Goal: Task Accomplishment & Management: Complete application form

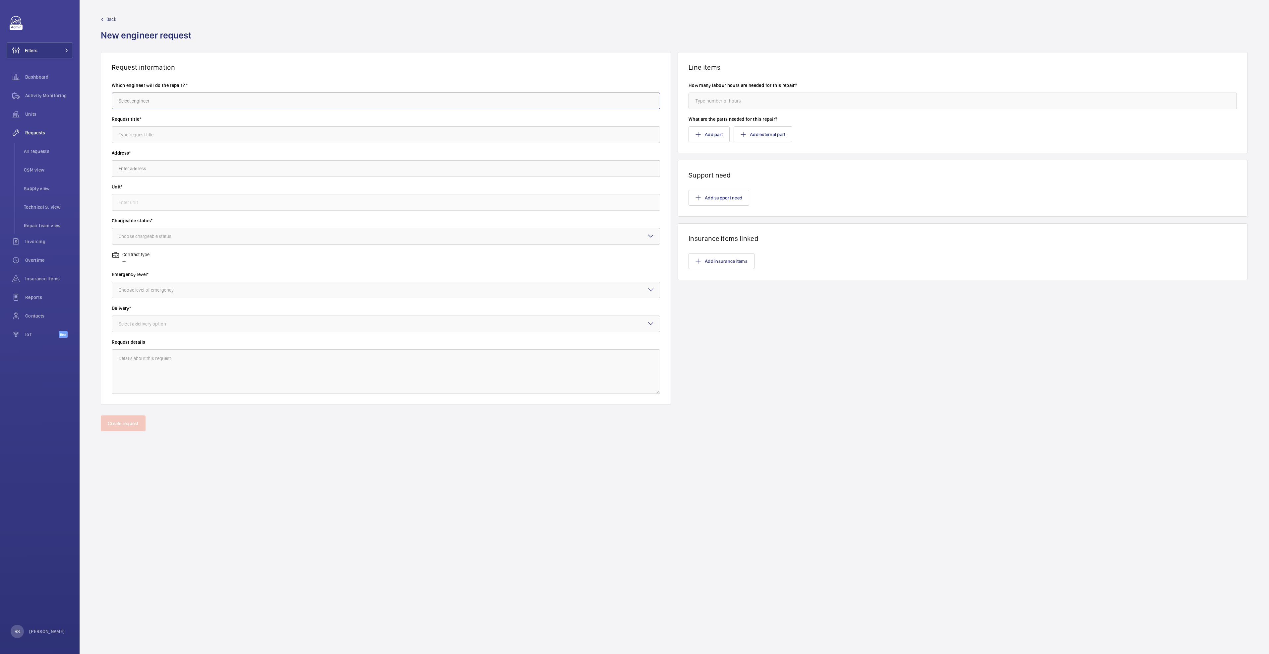
click at [223, 103] on input "text" at bounding box center [386, 101] width 548 height 17
click at [161, 95] on input "text" at bounding box center [386, 101] width 548 height 17
click at [141, 125] on mat-option "[PERSON_NAME]" at bounding box center [386, 121] width 548 height 16
type input "[PERSON_NAME]"
click at [140, 130] on input "text" at bounding box center [386, 134] width 548 height 17
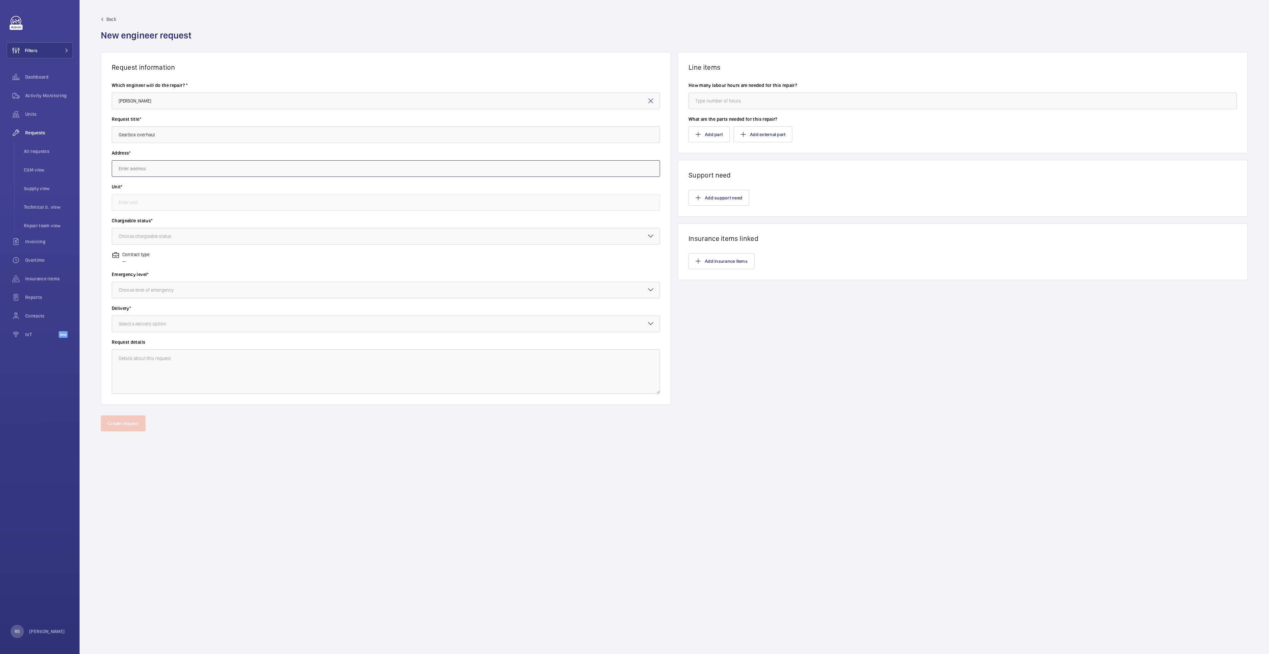
click at [147, 173] on input "text" at bounding box center [386, 168] width 548 height 17
click at [210, 136] on input "Gearbox overhaul" at bounding box center [386, 134] width 548 height 17
type input "Causeway Point - Gearbox overhaul for ESA3"
click at [200, 172] on input "text" at bounding box center [386, 168] width 548 height 17
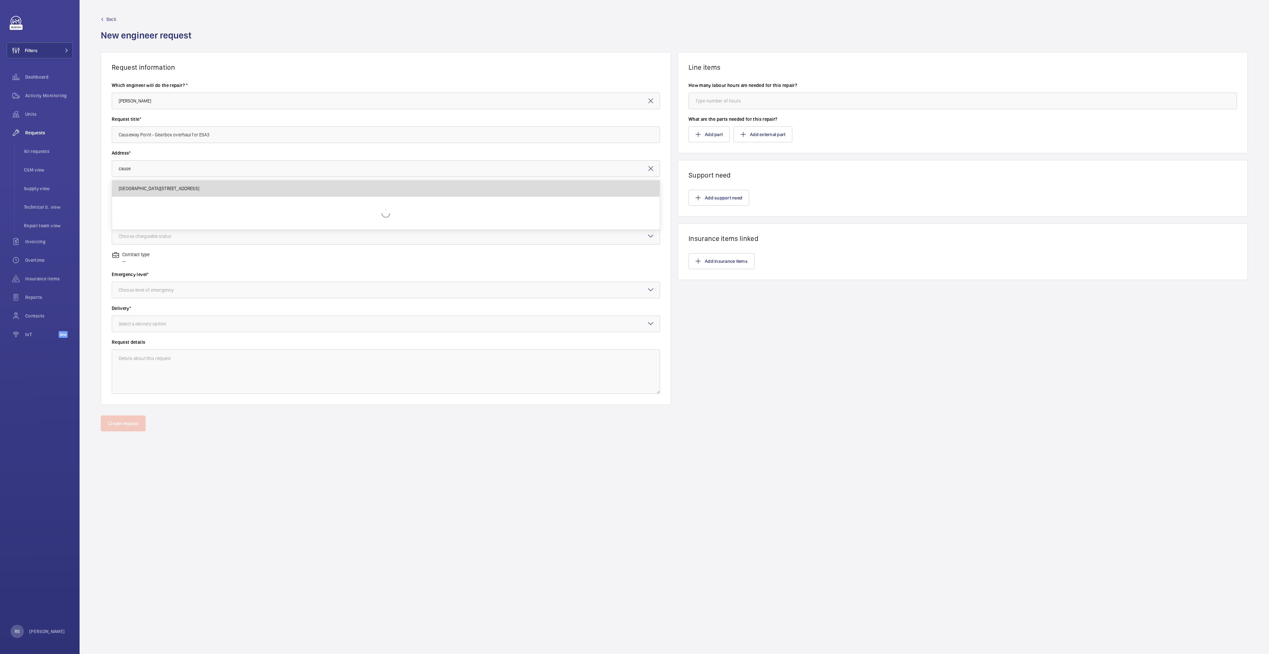
click at [148, 185] on mat-option "[GEOGRAPHIC_DATA][STREET_ADDRESS]" at bounding box center [386, 188] width 548 height 16
type input "[GEOGRAPHIC_DATA][STREET_ADDRESS]"
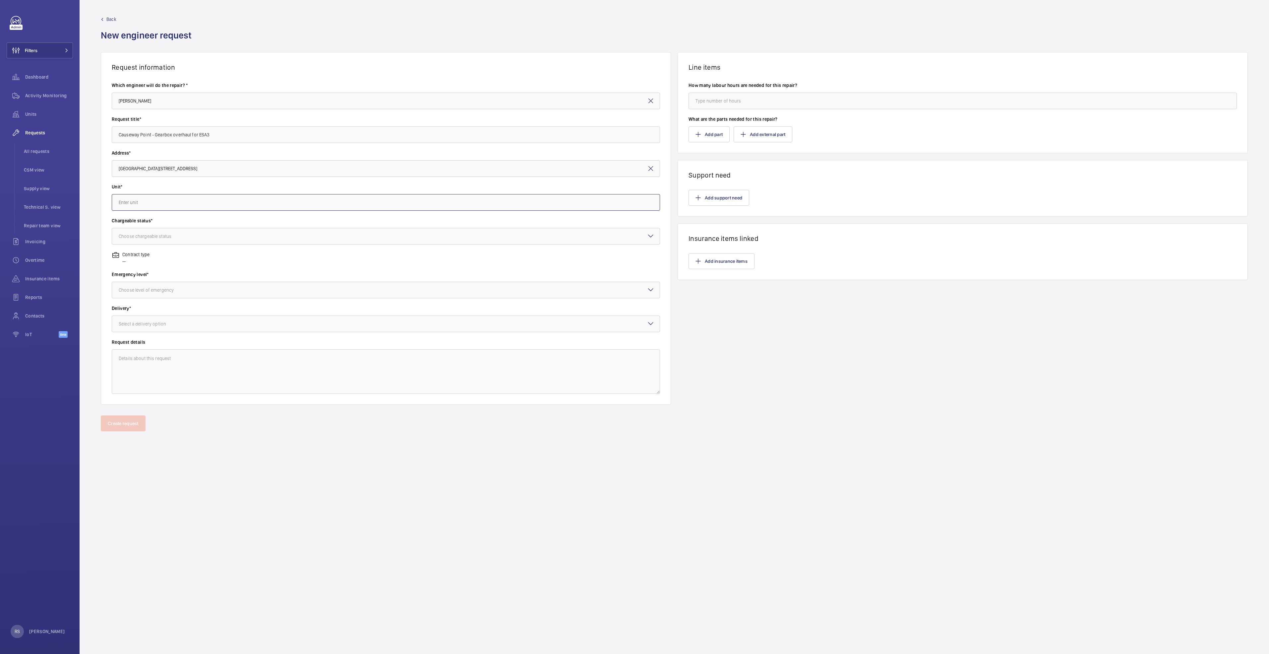
click at [148, 203] on input "text" at bounding box center [386, 202] width 548 height 17
click at [156, 221] on span "ESA3 / E1460 - ESA3" at bounding box center [139, 222] width 41 height 7
click at [120, 219] on label "Chargeable status*" at bounding box center [386, 220] width 548 height 7
type input "ESA3 / E1460 - ESA3"
click at [144, 241] on div at bounding box center [386, 236] width 548 height 16
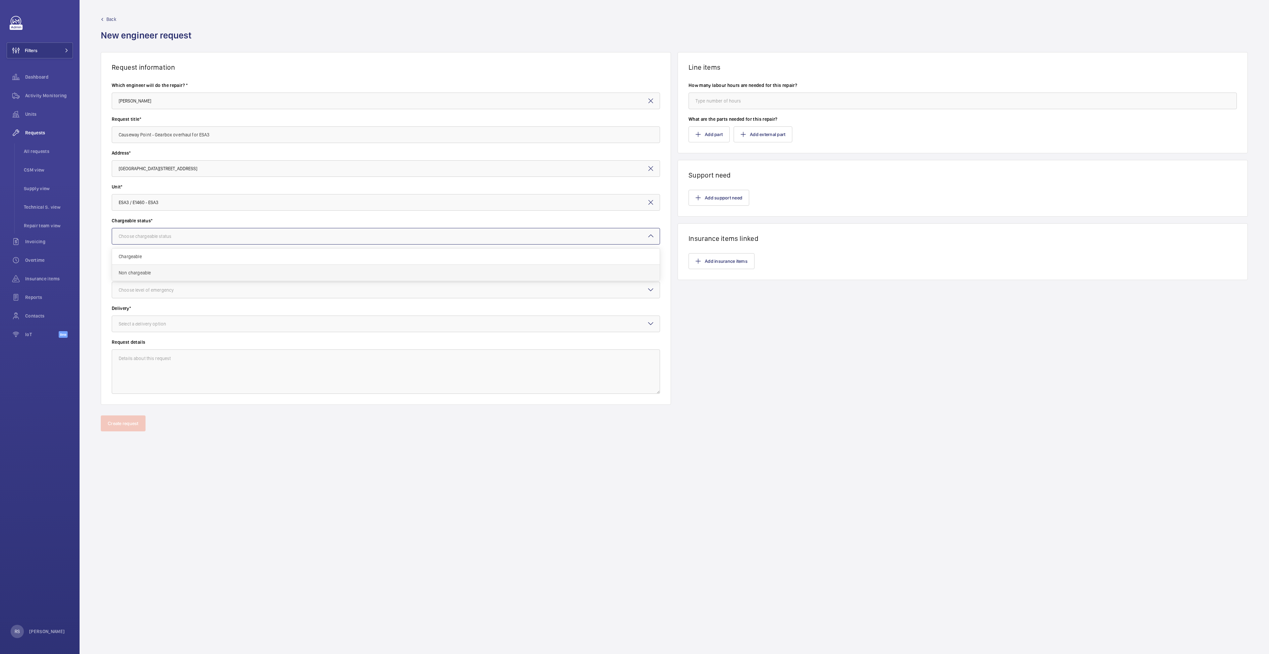
click at [144, 274] on span "Non chargeable" at bounding box center [386, 272] width 535 height 7
click at [144, 295] on div at bounding box center [386, 290] width 548 height 16
click at [139, 347] on div "Urgent" at bounding box center [386, 343] width 548 height 16
click at [150, 318] on div at bounding box center [386, 324] width 548 height 16
click at [157, 375] on span "Singapore office" at bounding box center [386, 376] width 535 height 7
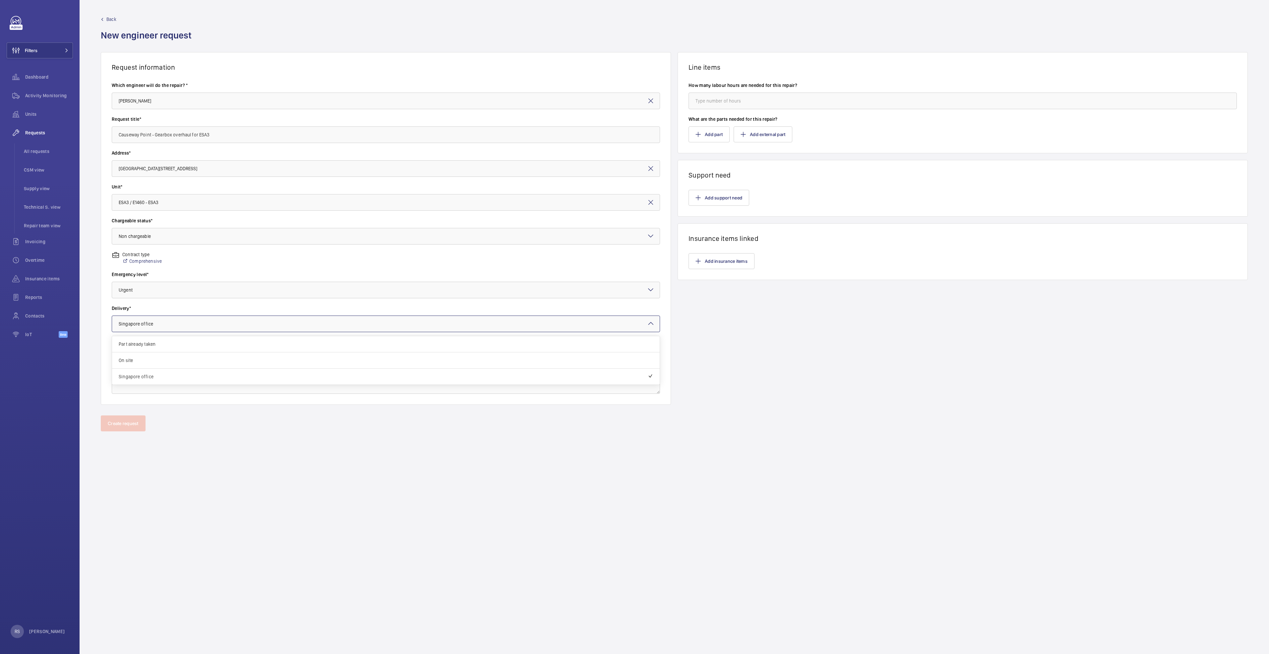
click at [145, 320] on div "× Singapore office" at bounding box center [144, 323] width 51 height 7
click at [142, 339] on div "Part already taken" at bounding box center [386, 344] width 548 height 16
click at [745, 99] on input "number" at bounding box center [963, 101] width 548 height 17
type input "0"
click at [704, 133] on button "Add part" at bounding box center [709, 134] width 41 height 16
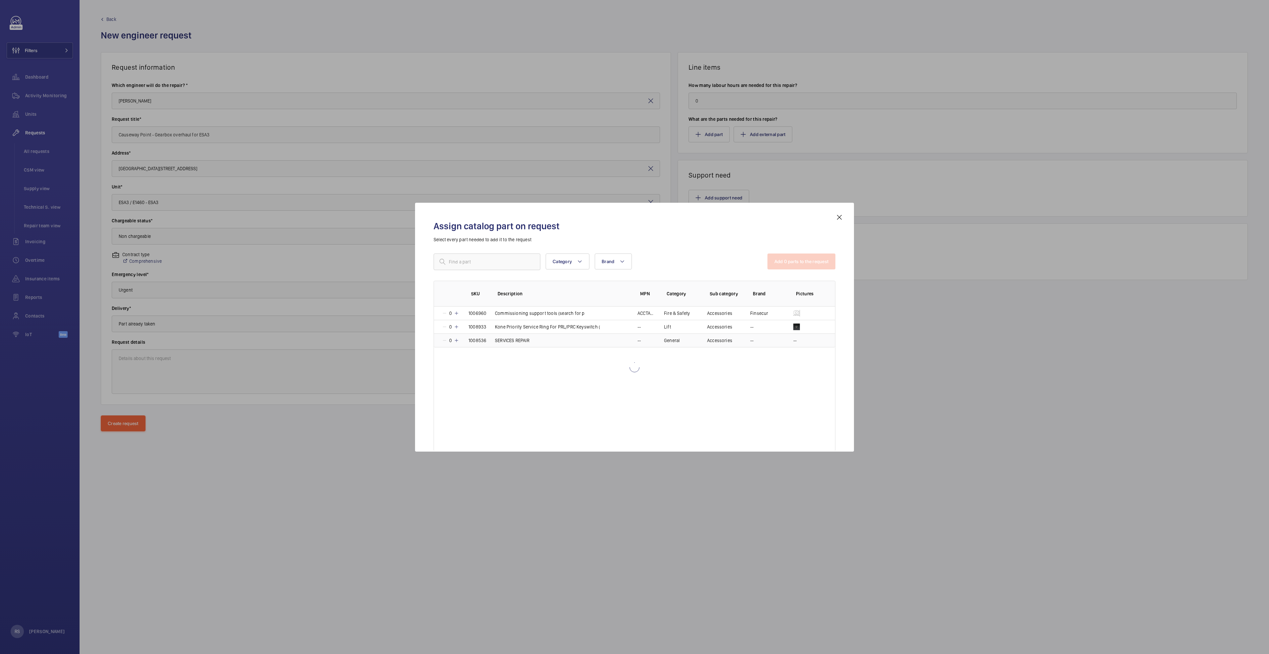
click at [506, 343] on p "SERVICES REPAIR" at bounding box center [512, 340] width 34 height 7
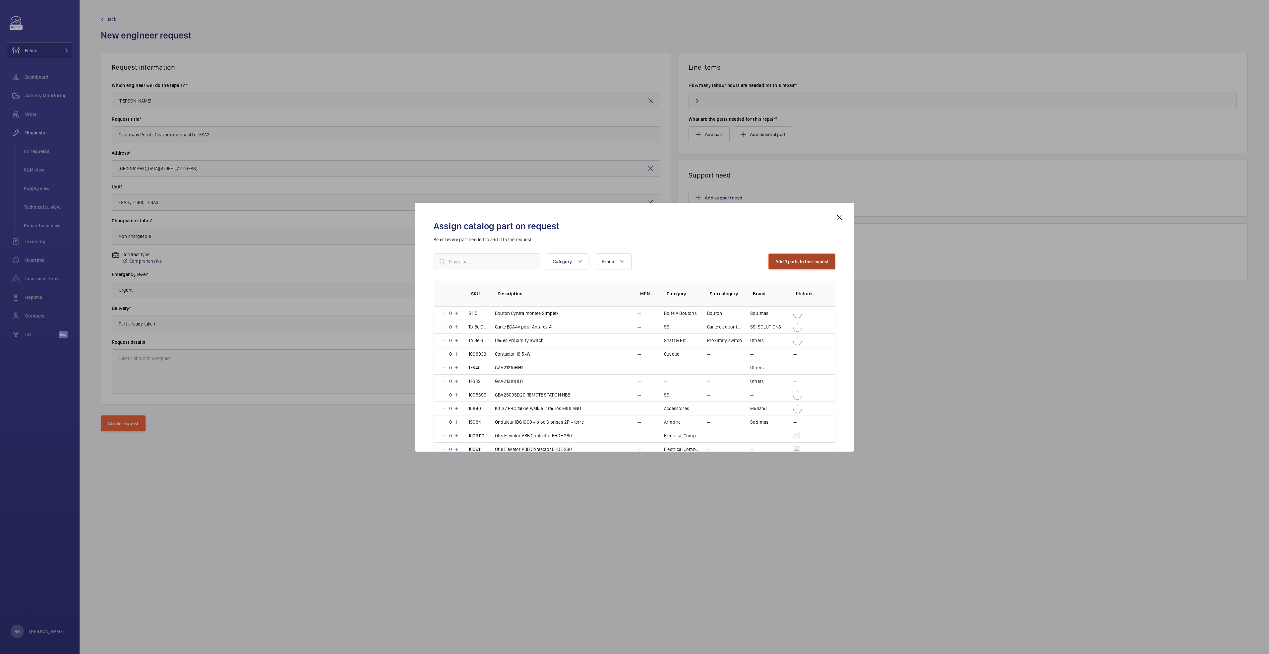
click at [808, 259] on button "Add 1 parts to the request" at bounding box center [802, 261] width 67 height 16
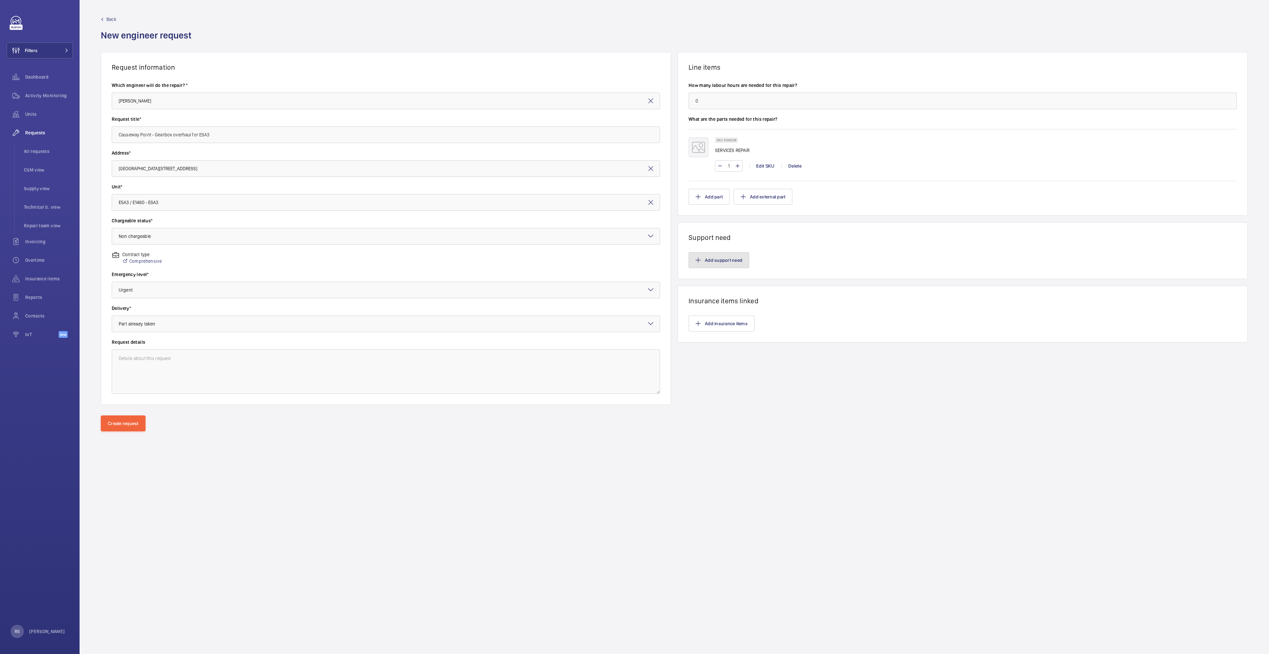
click at [701, 259] on button "Add support need" at bounding box center [719, 260] width 61 height 16
click at [722, 258] on button "Add support need" at bounding box center [719, 260] width 61 height 16
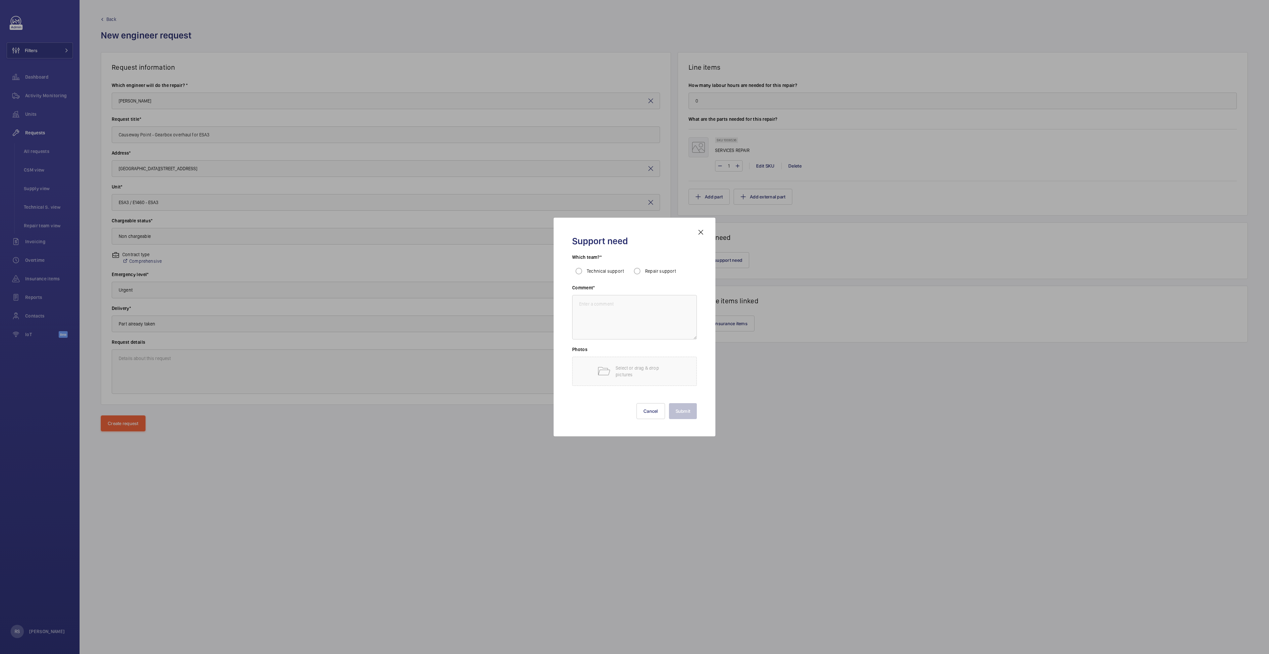
click at [650, 274] on label "Emergency level*" at bounding box center [386, 274] width 548 height 7
click at [636, 270] on div "Contract type Comprehensive" at bounding box center [386, 261] width 548 height 20
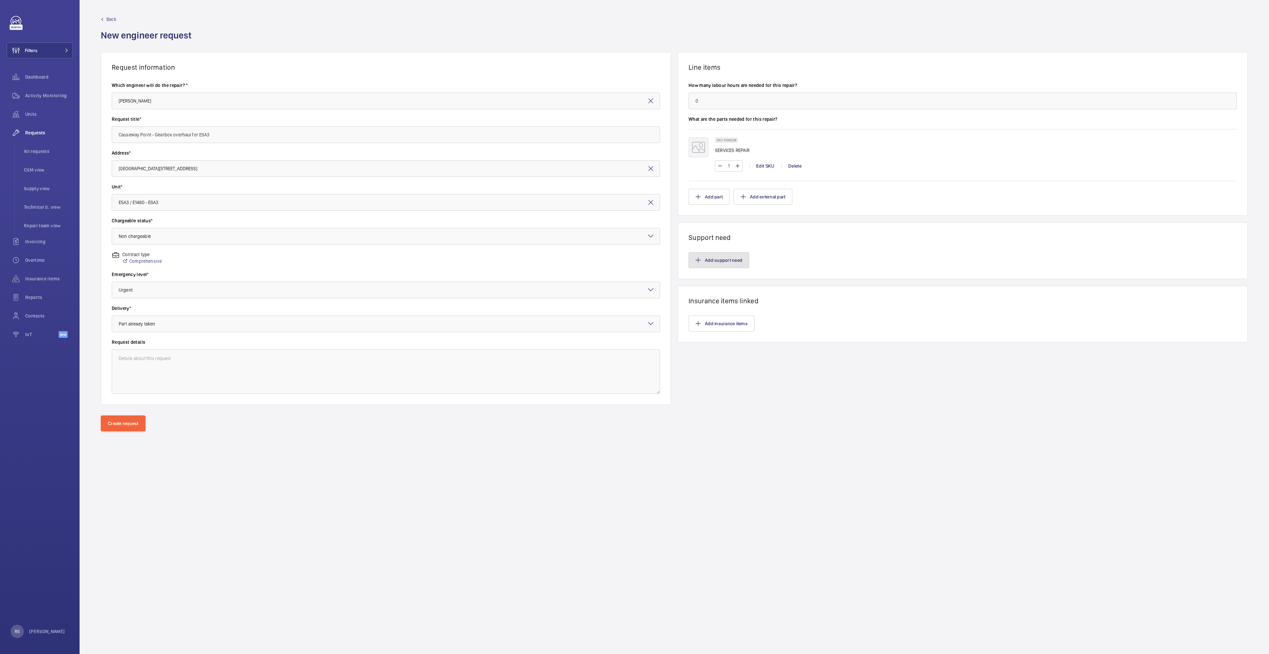
click at [723, 259] on button "Add support need" at bounding box center [719, 260] width 61 height 16
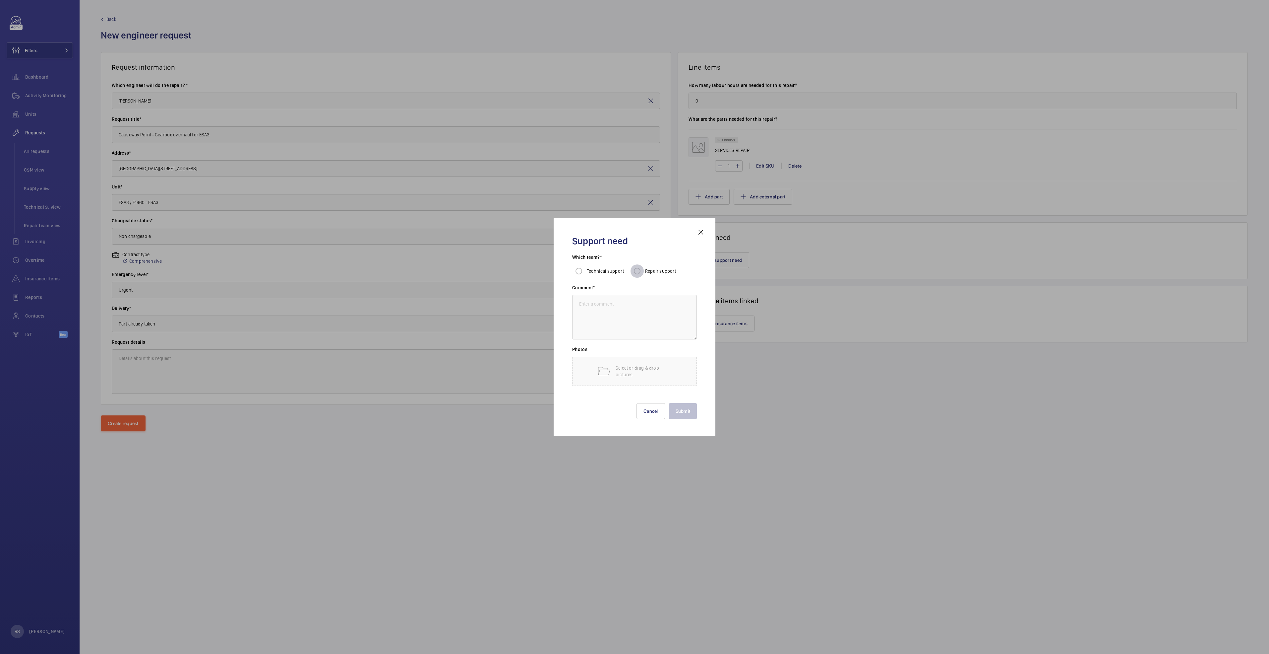
click at [636, 269] on input "Repair support" at bounding box center [637, 270] width 13 height 13
radio input "true"
click at [628, 311] on textarea at bounding box center [634, 317] width 125 height 44
type textarea "subcontractor"
click at [683, 409] on button "Submit" at bounding box center [683, 411] width 28 height 16
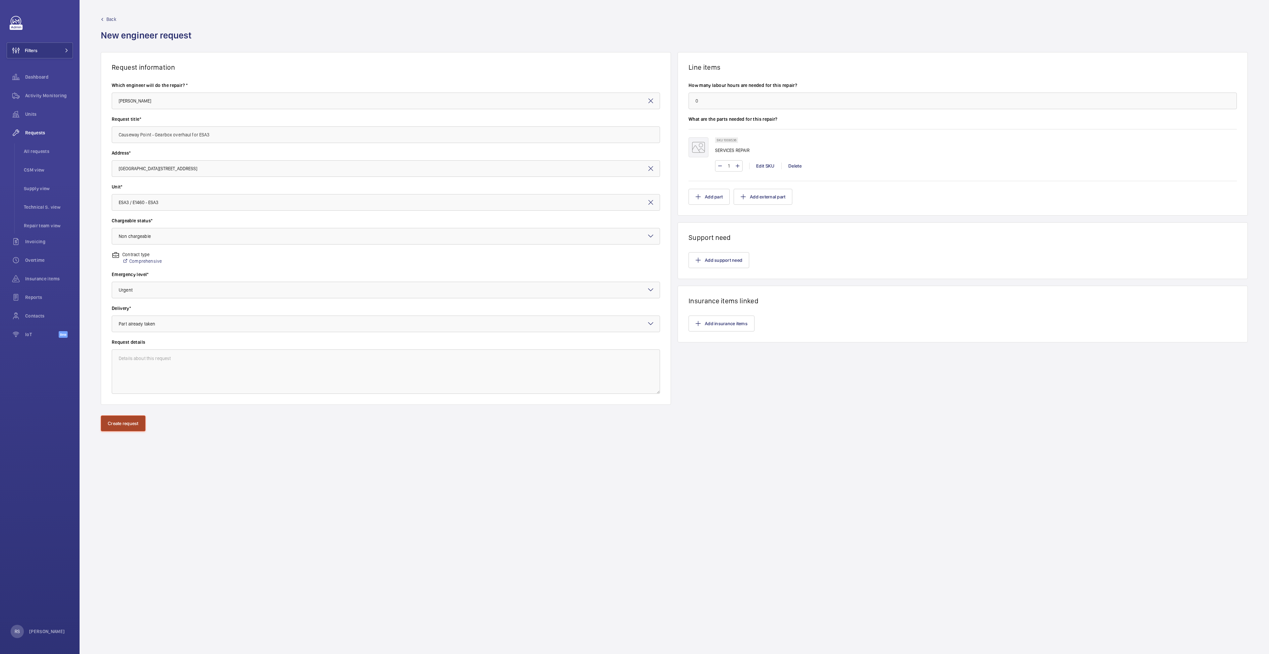
click at [125, 422] on button "Create request" at bounding box center [123, 423] width 45 height 16
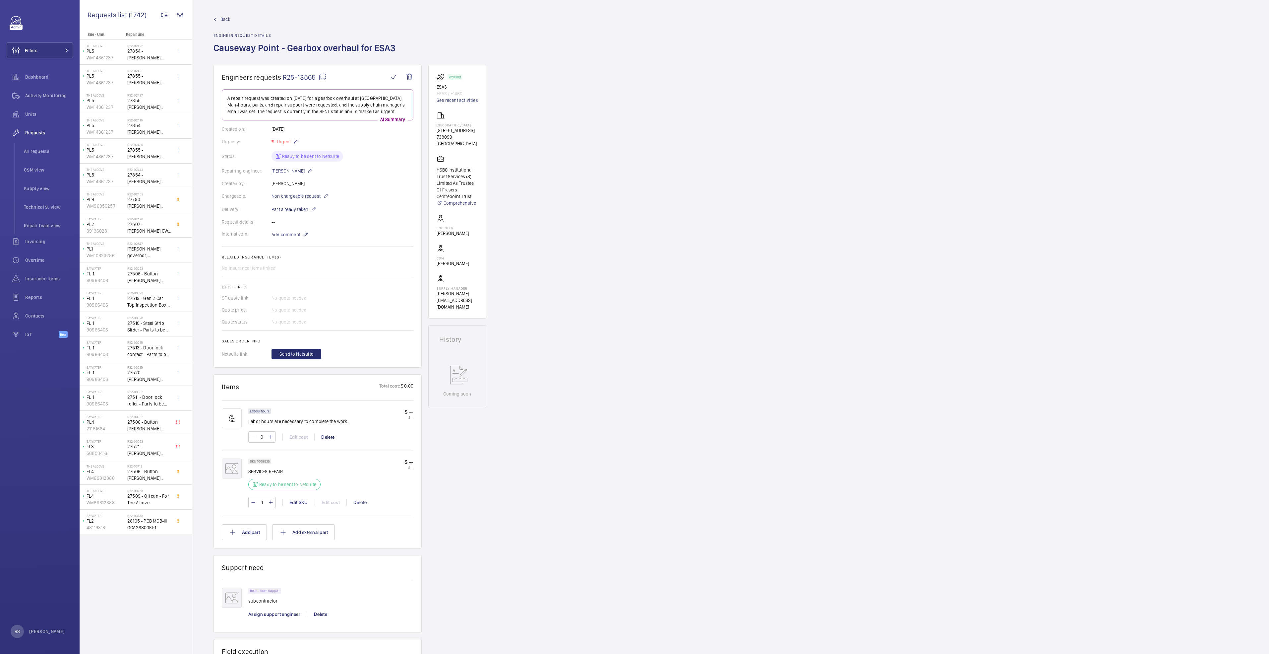
click at [224, 19] on span "Back" at bounding box center [226, 19] width 10 height 7
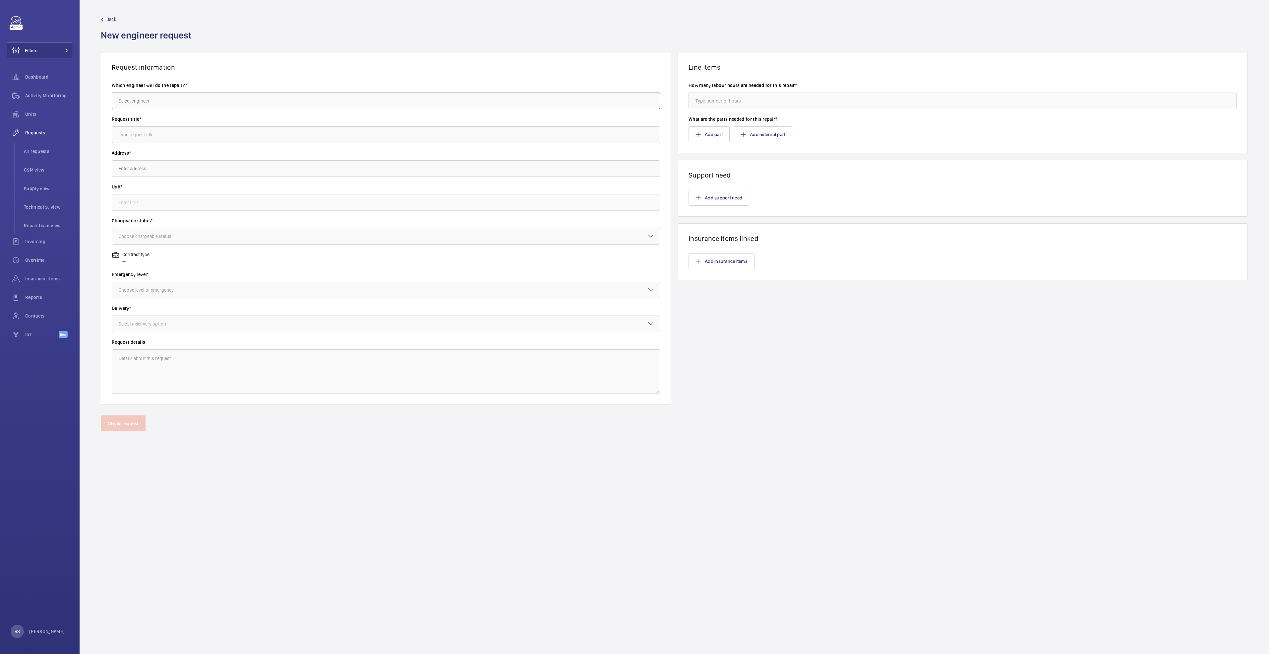
click at [150, 100] on input "text" at bounding box center [386, 101] width 548 height 17
click at [121, 118] on span "[PERSON_NAME]" at bounding box center [135, 120] width 33 height 7
type input "[PERSON_NAME]"
click at [140, 133] on input "text" at bounding box center [386, 134] width 548 height 17
type input "Replacement of handrail drive chain"
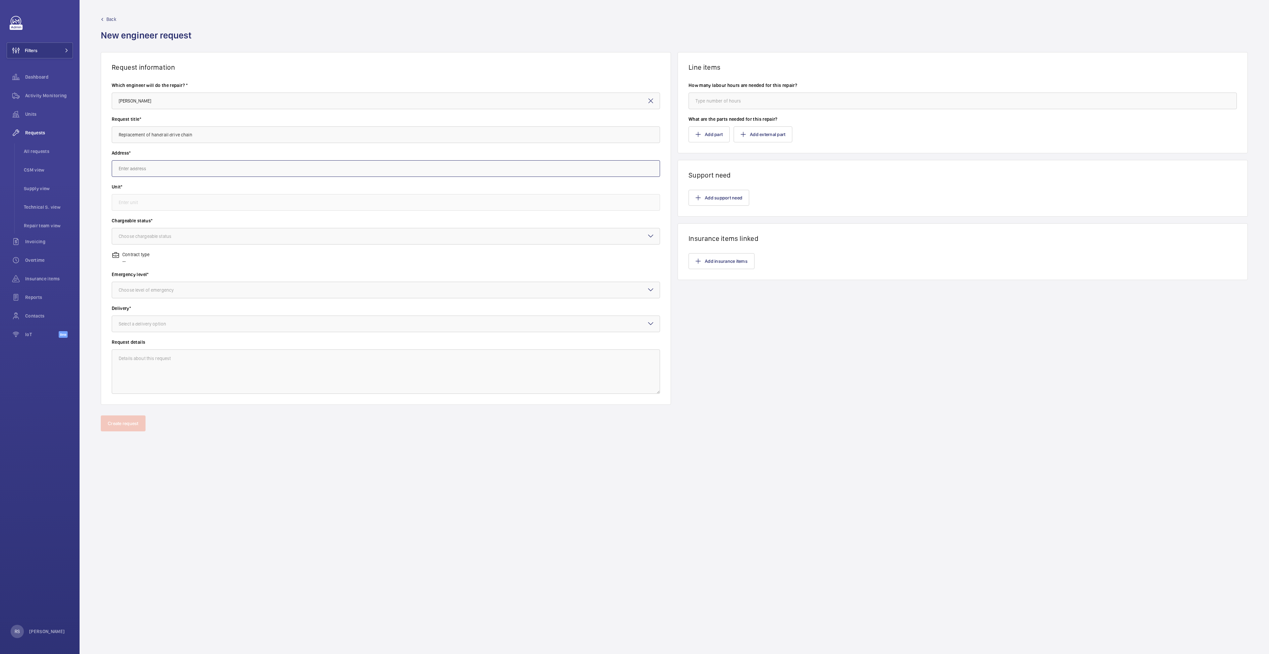
click at [138, 172] on input "text" at bounding box center [386, 168] width 548 height 17
click at [182, 219] on span "[GEOGRAPHIC_DATA] (TBP LLP) [STREET_ADDRESS]" at bounding box center [170, 221] width 102 height 7
type input "[GEOGRAPHIC_DATA] (TBP LLP) [STREET_ADDRESS]"
click at [181, 209] on input "text" at bounding box center [386, 202] width 548 height 17
click at [149, 222] on span "ESE3 / E1840 - ESE3" at bounding box center [139, 222] width 40 height 7
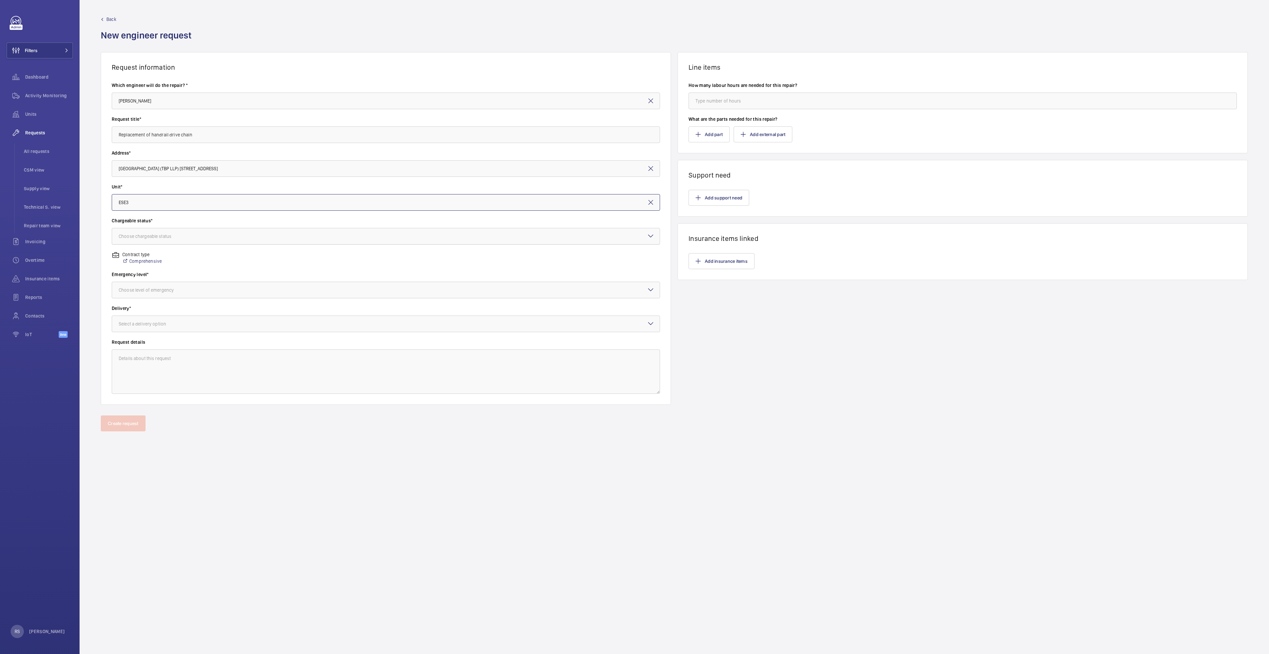
type input "ESE3 / E1840 - ESE3"
click at [130, 237] on div "Choose chargeable status" at bounding box center [153, 236] width 69 height 7
click at [137, 276] on div "Non chargeable" at bounding box center [386, 273] width 548 height 16
click at [145, 290] on div "Choose level of emergency" at bounding box center [155, 290] width 72 height 7
click at [139, 338] on div "Urgent" at bounding box center [386, 343] width 548 height 16
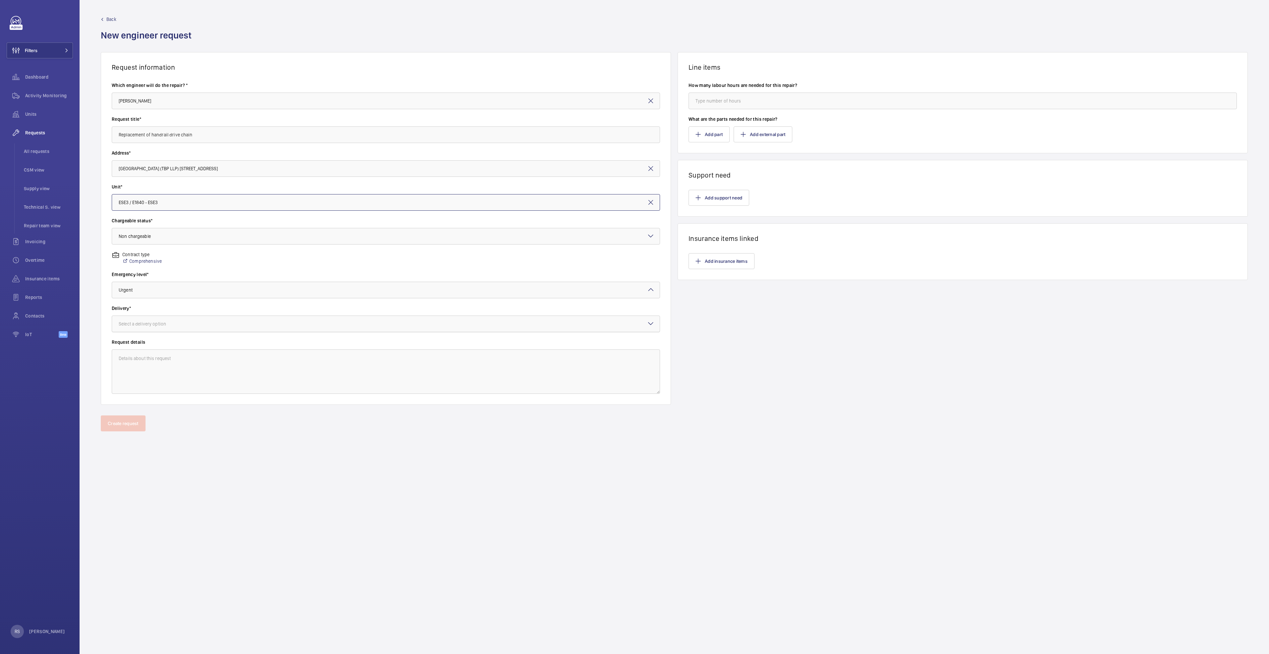
click at [165, 323] on div "Select a delivery option" at bounding box center [151, 323] width 64 height 7
click at [158, 344] on span "Part already taken" at bounding box center [386, 344] width 535 height 7
click at [740, 106] on input "number" at bounding box center [963, 101] width 548 height 17
type input "0"
click at [712, 136] on button "Add part" at bounding box center [709, 134] width 41 height 16
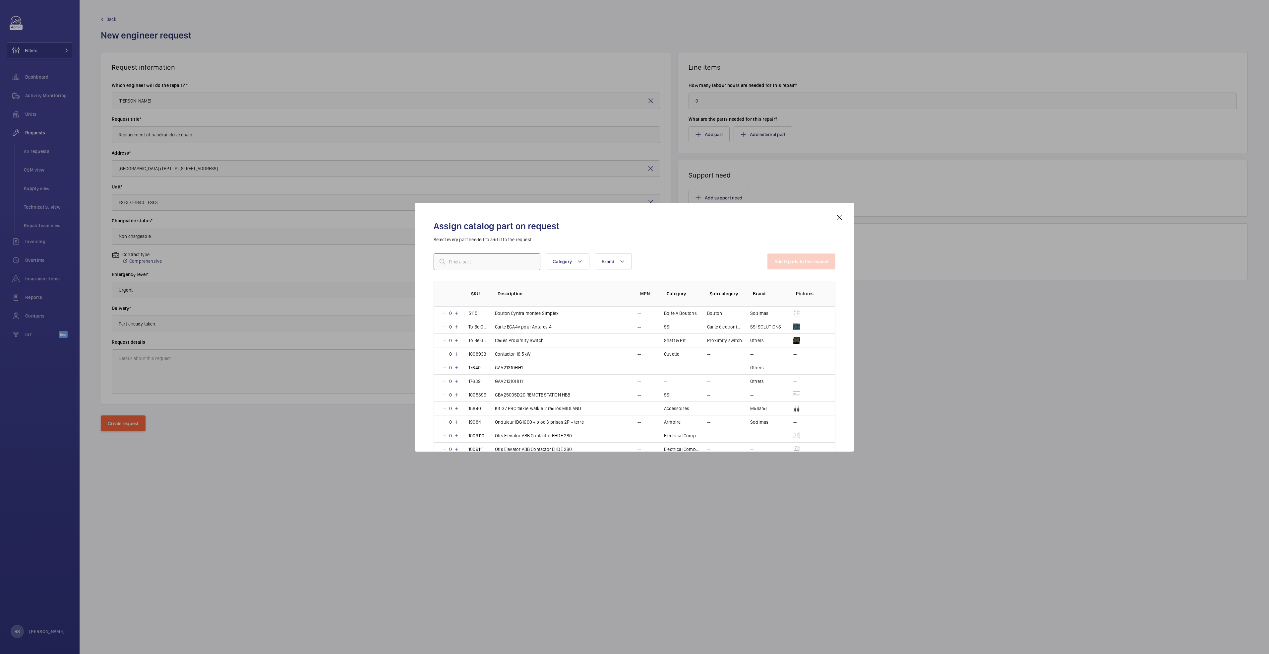
click at [480, 265] on input "text" at bounding box center [487, 261] width 107 height 17
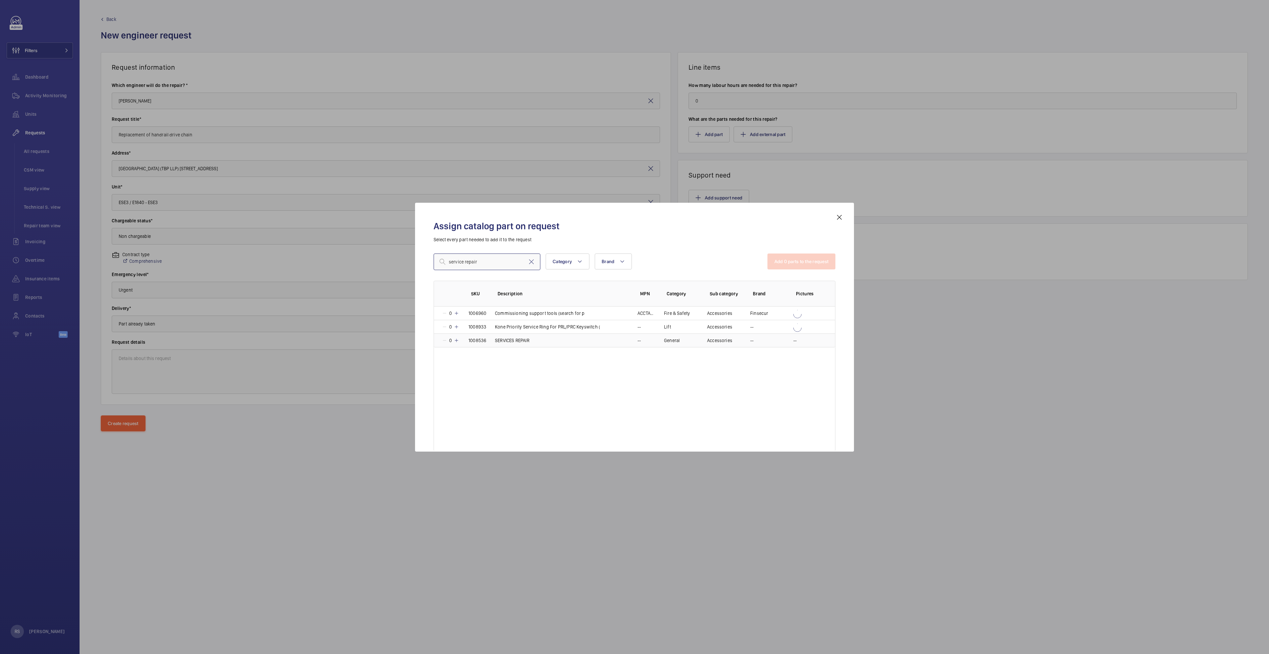
type input "service repair"
click at [509, 339] on p "SERVICES REPAIR" at bounding box center [512, 340] width 34 height 7
click at [818, 261] on button "Add 1 parts to the request" at bounding box center [802, 261] width 67 height 16
click at [719, 142] on button "Add part" at bounding box center [709, 134] width 41 height 16
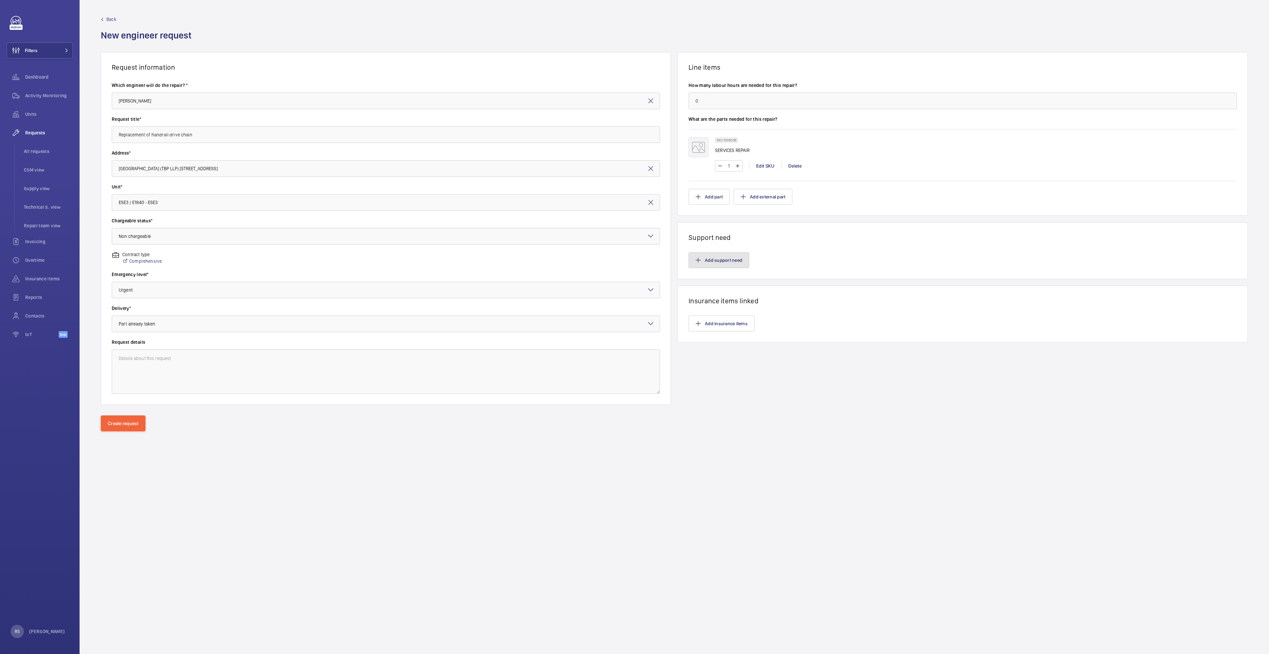
click at [713, 257] on button "Add support need" at bounding box center [719, 260] width 61 height 16
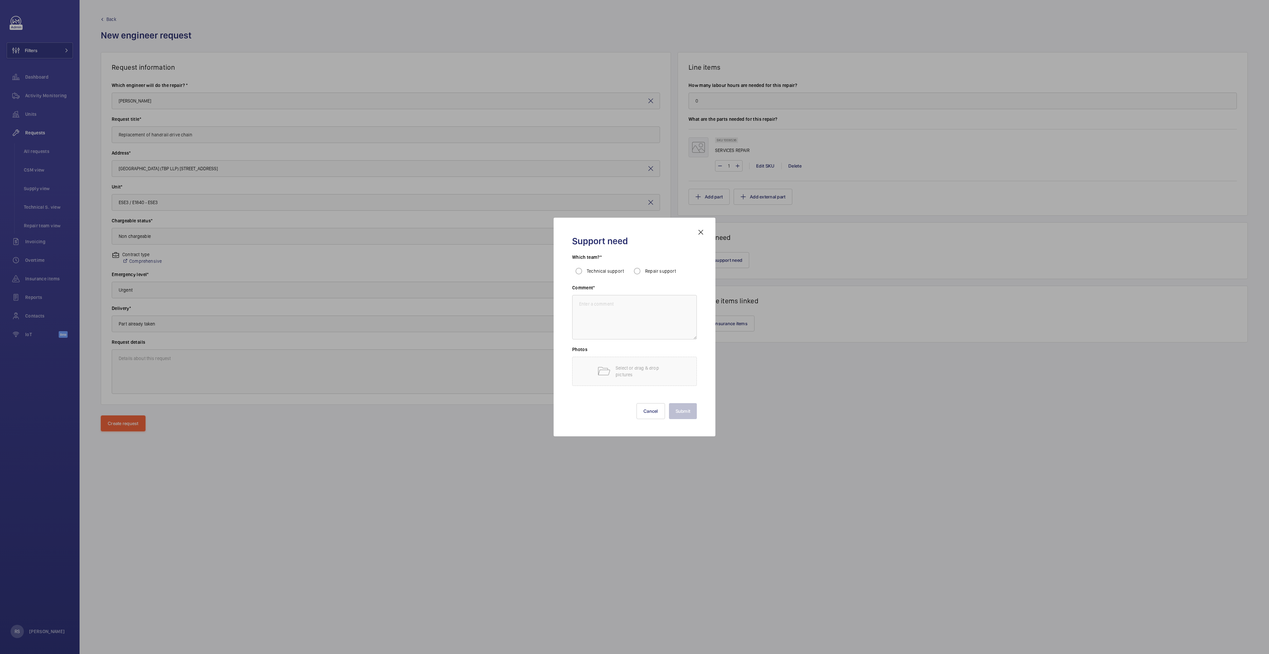
click at [647, 254] on div "Support need" at bounding box center [634, 244] width 125 height 19
click at [635, 271] on input "Repair support" at bounding box center [637, 270] width 13 height 13
radio input "true"
click at [637, 271] on input "Repair support" at bounding box center [637, 270] width 13 height 13
click at [621, 309] on textarea at bounding box center [634, 317] width 125 height 44
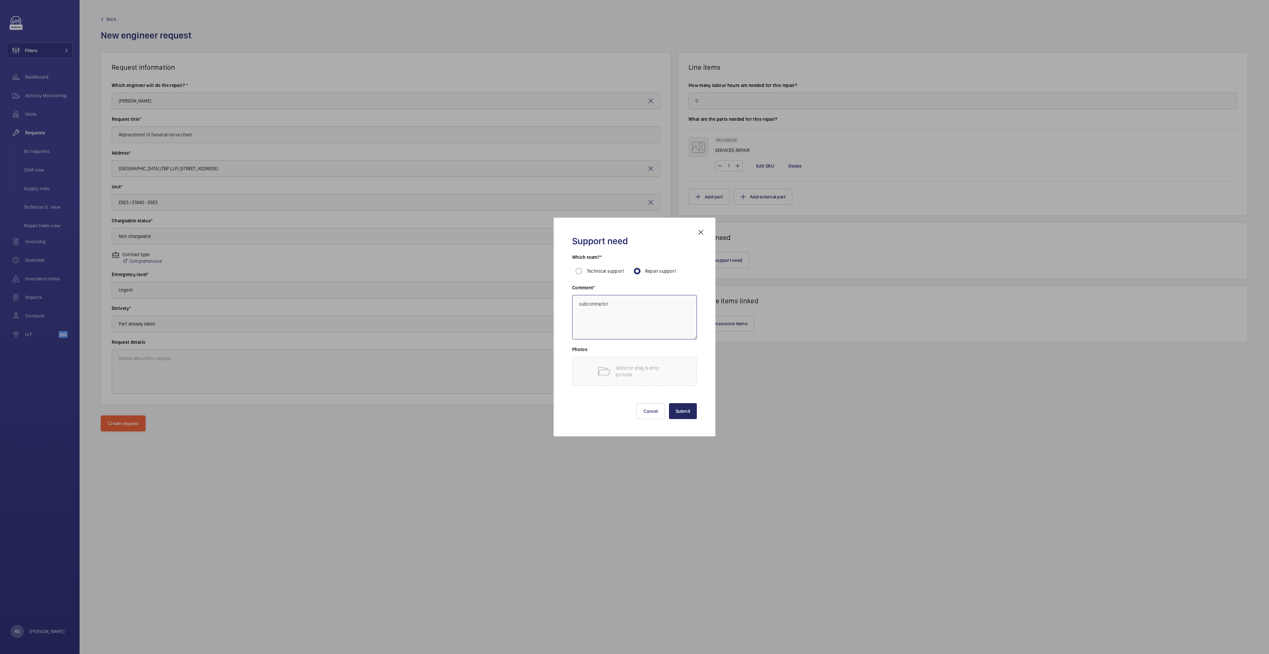
type textarea "subcontractor"
click at [676, 403] on button "Submit" at bounding box center [683, 411] width 28 height 16
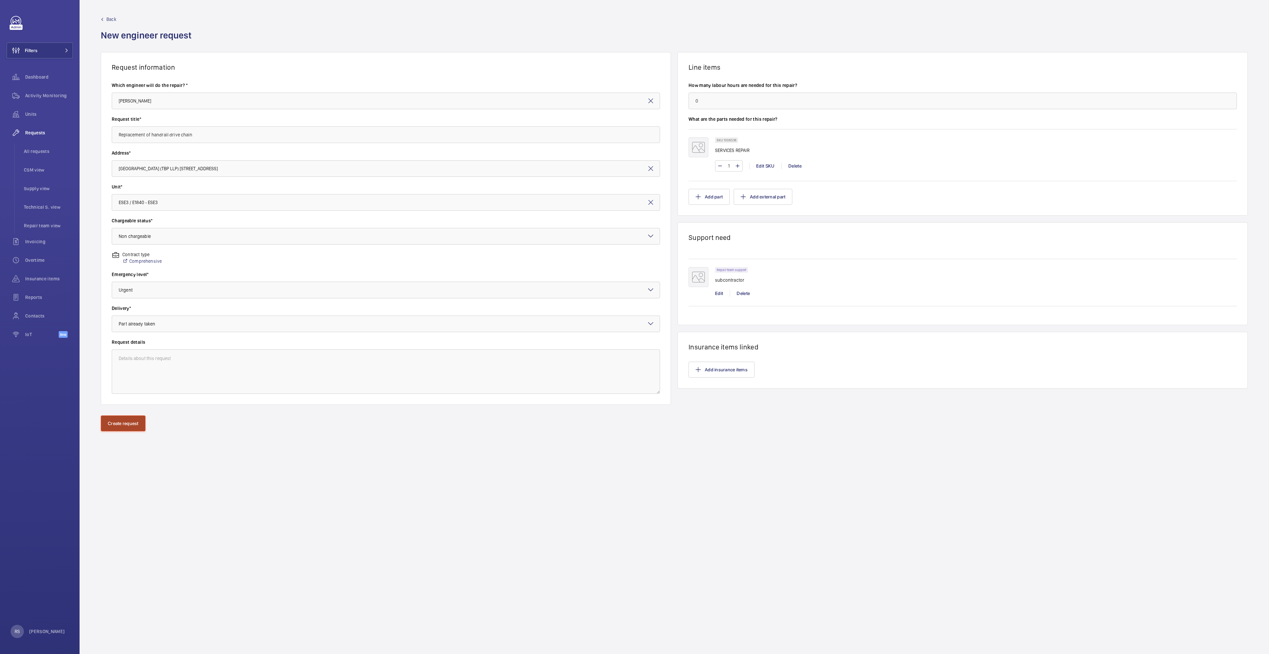
click at [109, 423] on button "Create request" at bounding box center [123, 423] width 45 height 16
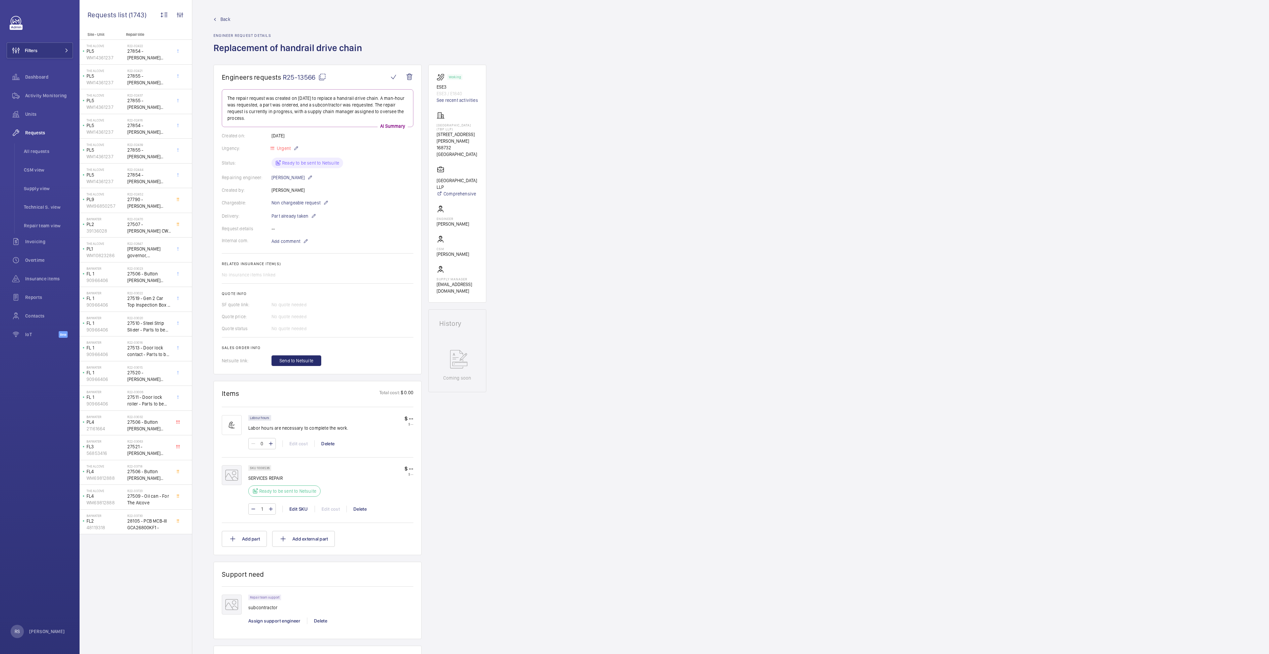
click at [219, 17] on link "Back" at bounding box center [290, 19] width 153 height 7
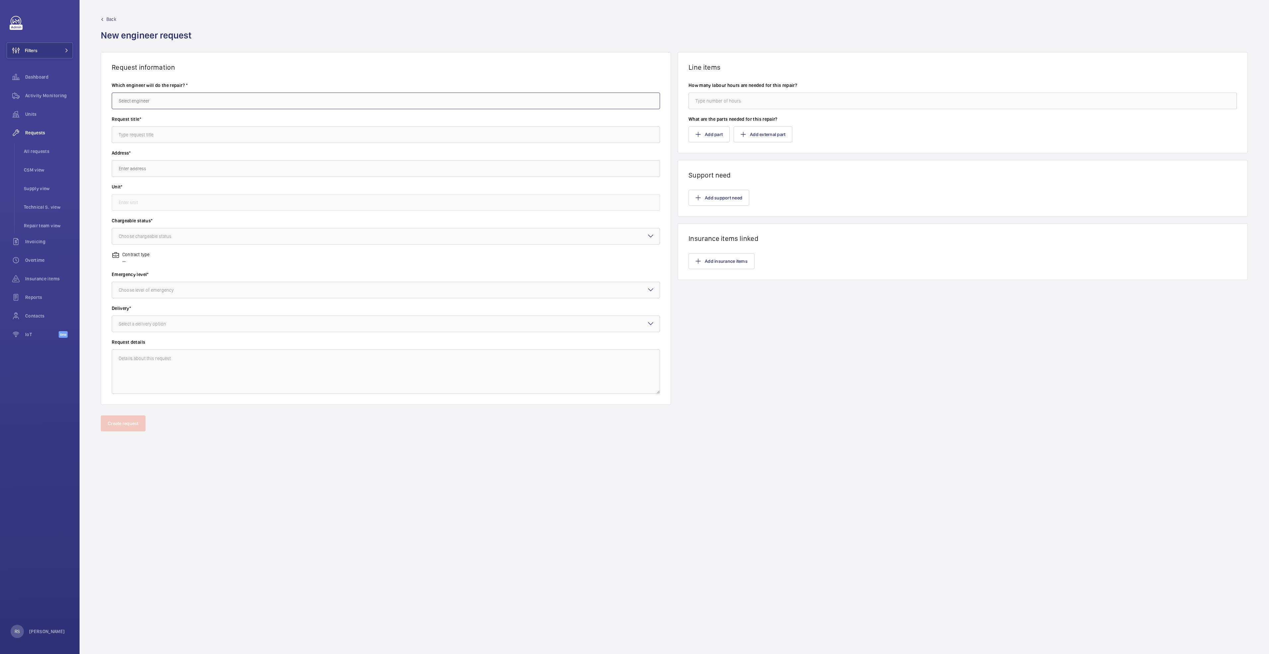
click at [193, 96] on input "text" at bounding box center [386, 101] width 548 height 17
click at [194, 102] on input "text" at bounding box center [386, 101] width 548 height 17
click at [149, 122] on mat-option "[PERSON_NAME]" at bounding box center [386, 121] width 548 height 16
type input "[PERSON_NAME]"
click at [153, 136] on input "text" at bounding box center [386, 134] width 548 height 17
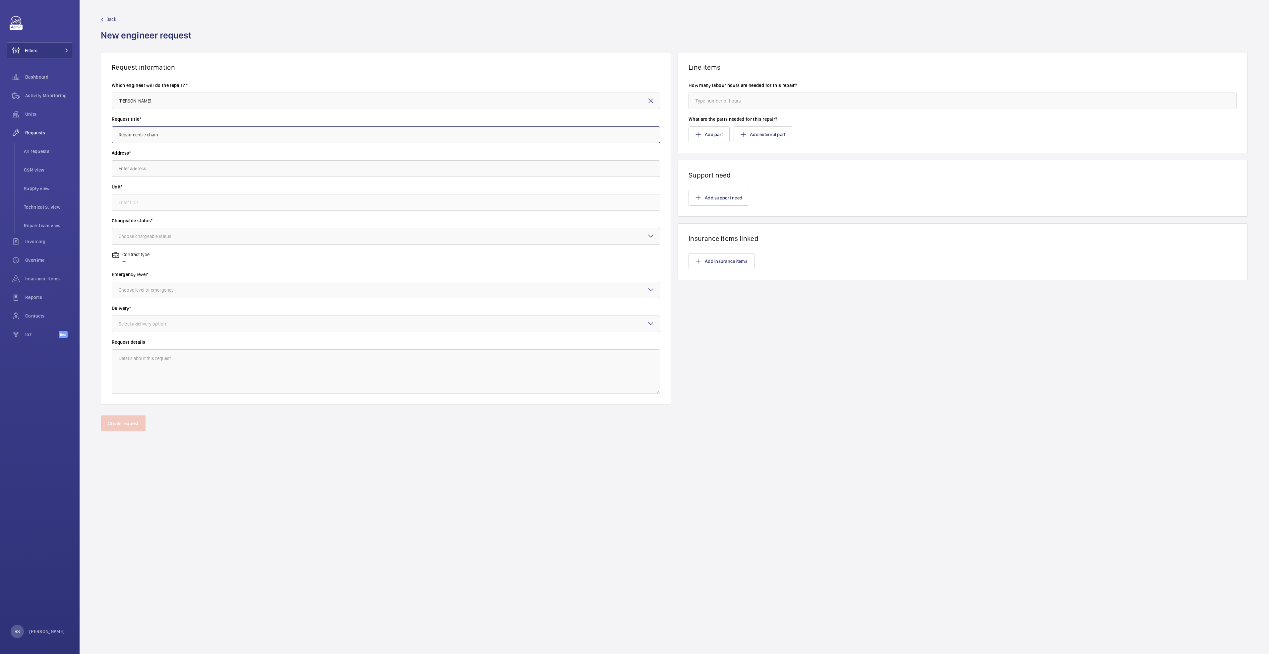
click at [232, 137] on input "Repair centre chain" at bounding box center [386, 134] width 548 height 17
type input "Repair centre chain spocket"
click at [153, 165] on input "text" at bounding box center [386, 168] width 548 height 17
click at [138, 191] on span "[GEOGRAPHIC_DATA] [STREET_ADDRESS]" at bounding box center [160, 188] width 82 height 7
type input "[GEOGRAPHIC_DATA] [STREET_ADDRESS]"
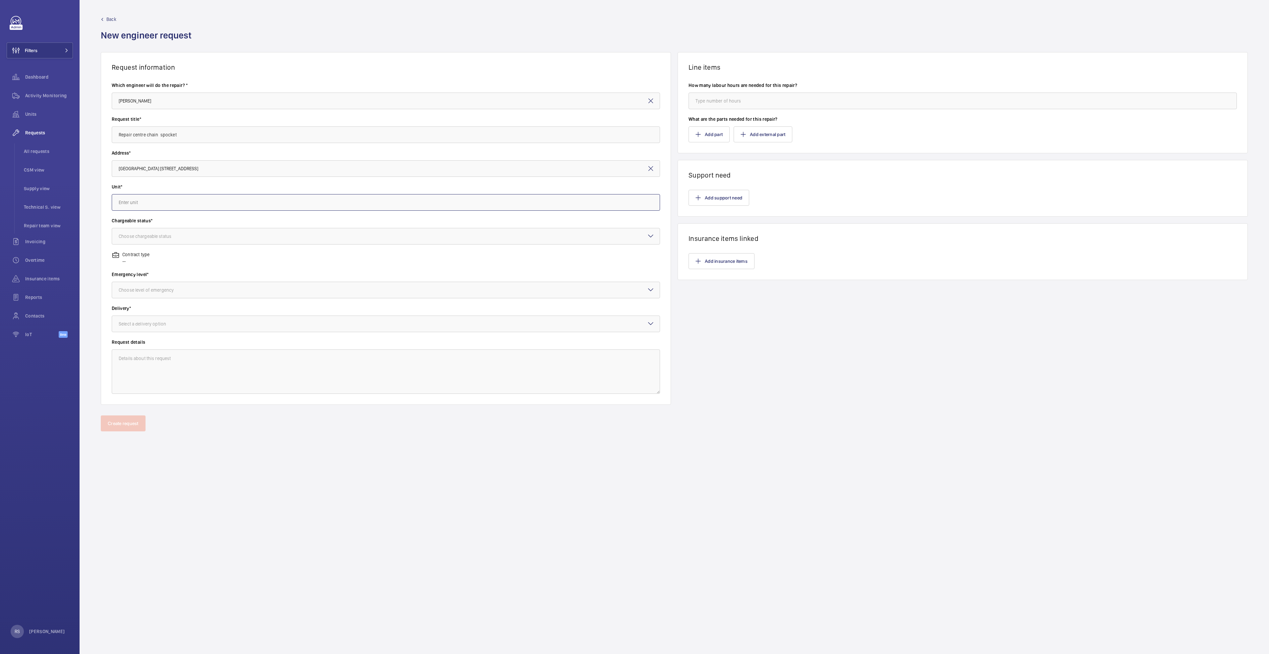
click at [144, 207] on input "text" at bounding box center [386, 202] width 548 height 17
click at [153, 221] on mat-option "T2 / E5897 - T2" at bounding box center [386, 222] width 548 height 16
type input "T2 / E5897 - T2"
click at [128, 244] on div "Choose chargeable status" at bounding box center [386, 236] width 548 height 17
click at [125, 269] on span "Non chargeable" at bounding box center [386, 272] width 535 height 7
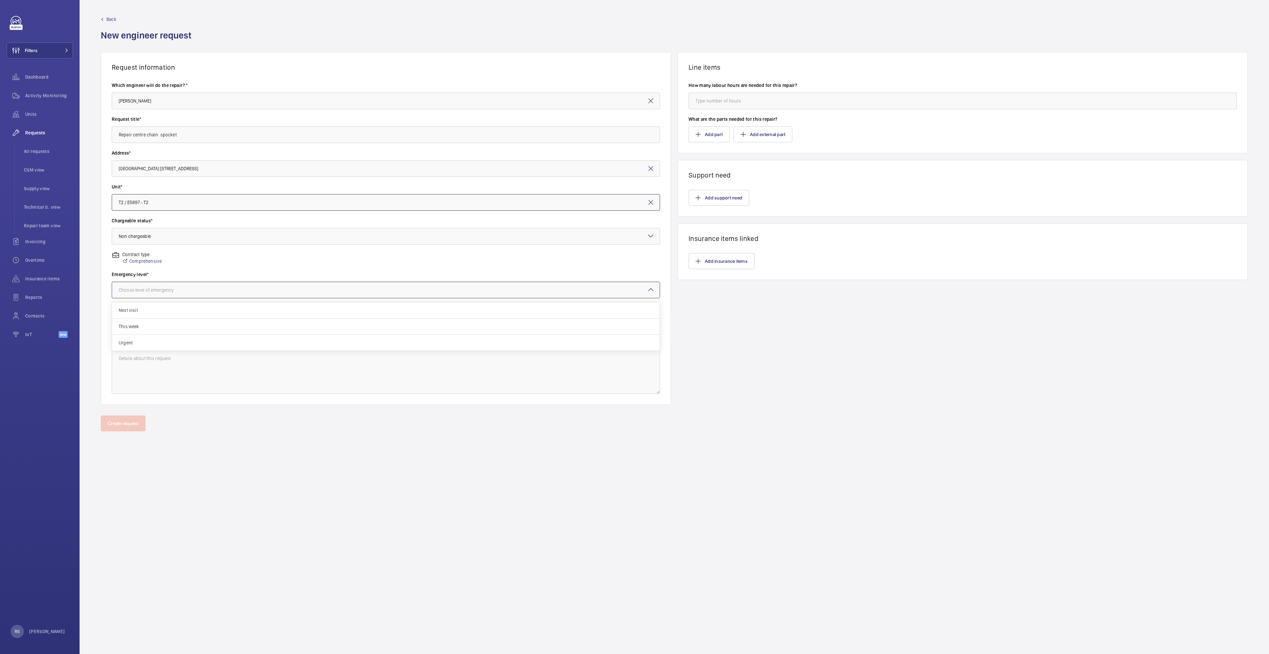
click at [145, 290] on div "Choose level of emergency" at bounding box center [155, 290] width 72 height 7
click at [132, 345] on span "Urgent" at bounding box center [386, 342] width 535 height 7
click at [142, 319] on div at bounding box center [386, 324] width 548 height 16
click at [154, 346] on span "Part already taken" at bounding box center [386, 344] width 535 height 7
click at [726, 97] on input "number" at bounding box center [963, 101] width 548 height 17
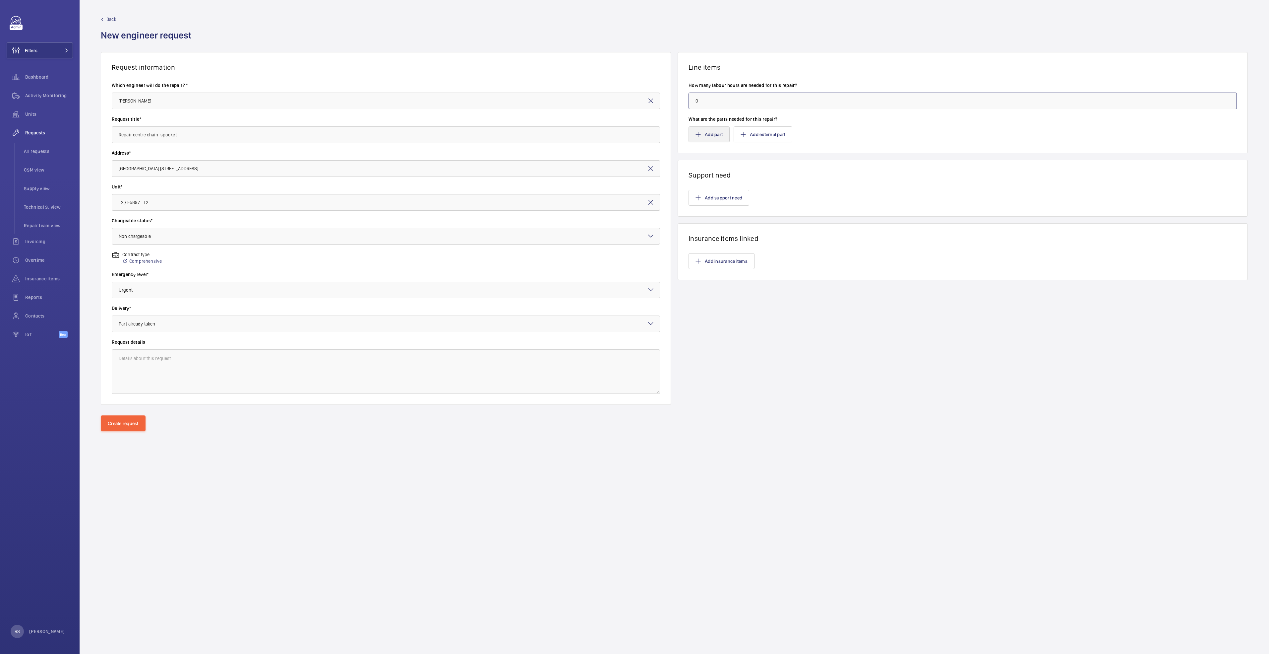
type input "0"
click at [716, 136] on button "Add part" at bounding box center [709, 134] width 41 height 16
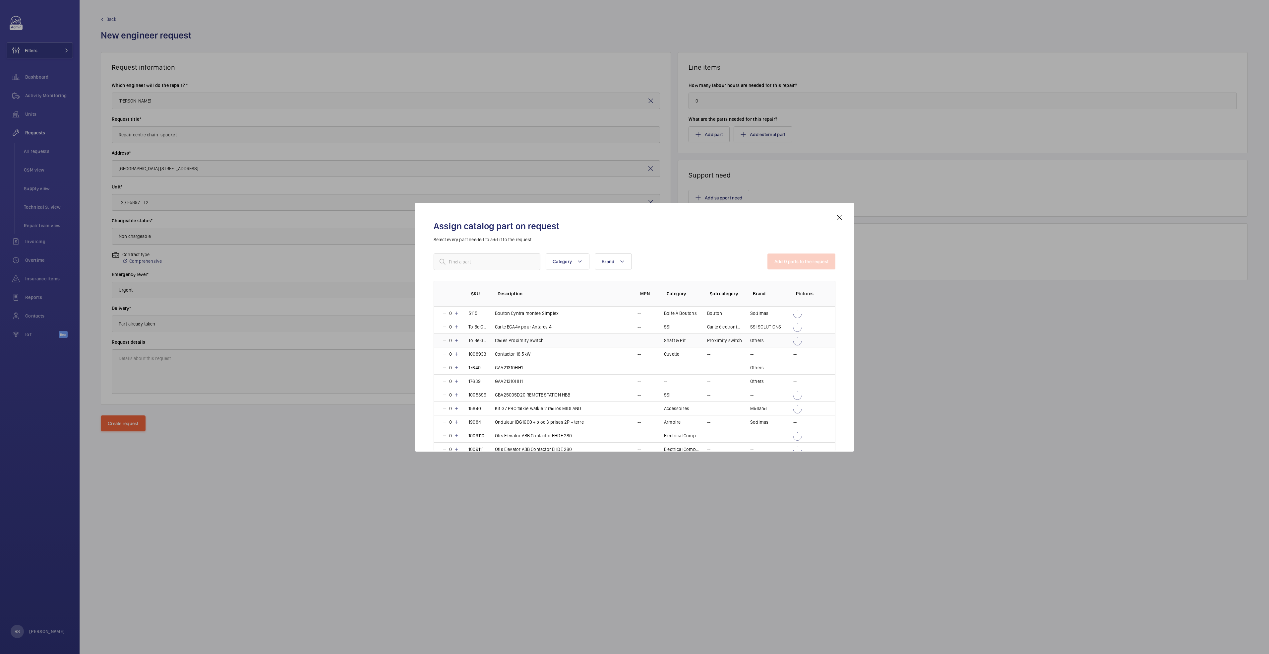
click at [521, 342] on p "Cedes Proximity Switch" at bounding box center [519, 340] width 49 height 7
click at [444, 340] on mat-icon at bounding box center [444, 340] width 5 height 5
click at [475, 261] on input "text" at bounding box center [487, 261] width 107 height 17
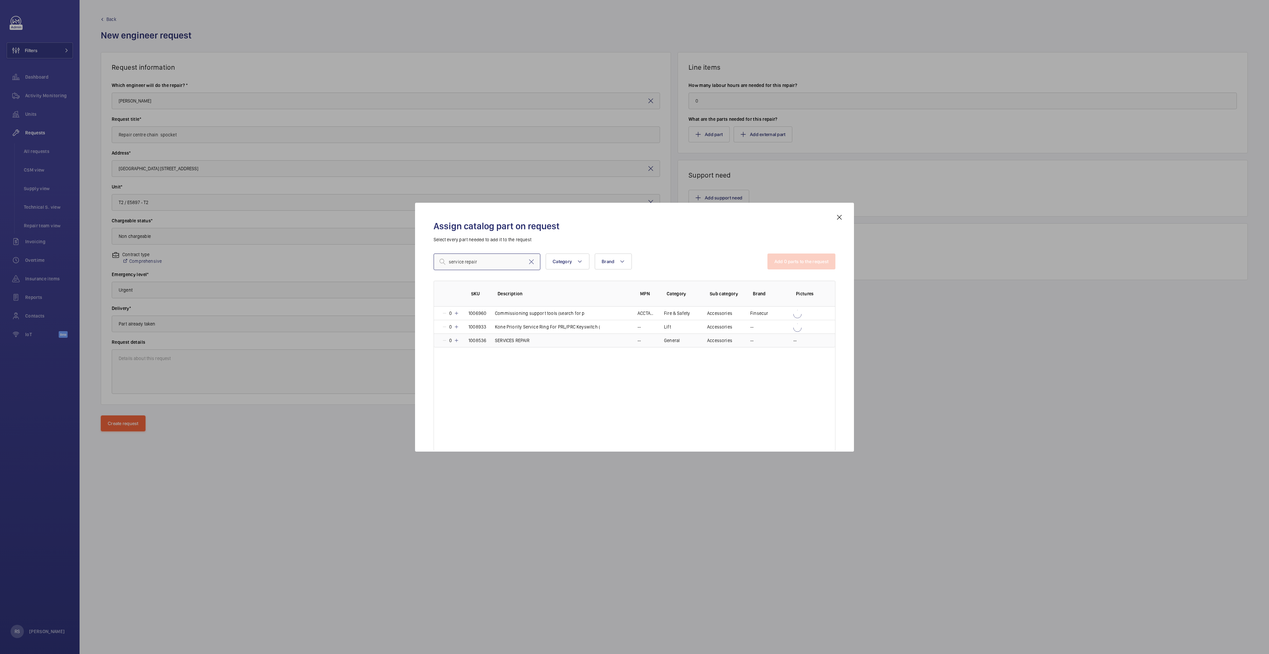
type input "service repair"
click at [453, 339] on p "0" at bounding box center [450, 340] width 7 height 7
click at [808, 255] on button "Add 1 parts to the request" at bounding box center [802, 261] width 67 height 16
click at [721, 142] on button "Add part" at bounding box center [709, 134] width 41 height 16
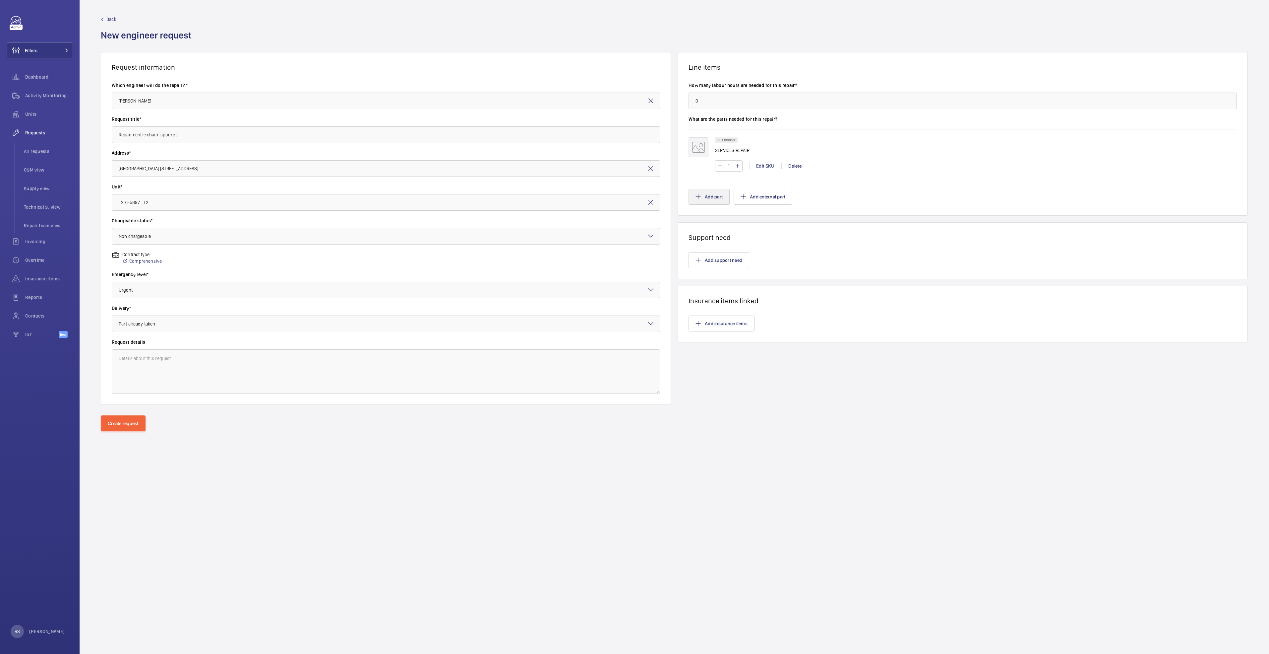
click at [721, 196] on div at bounding box center [634, 327] width 1269 height 654
click at [716, 261] on button "Add support need" at bounding box center [719, 260] width 61 height 16
click at [724, 260] on button "Add support need" at bounding box center [719, 260] width 61 height 16
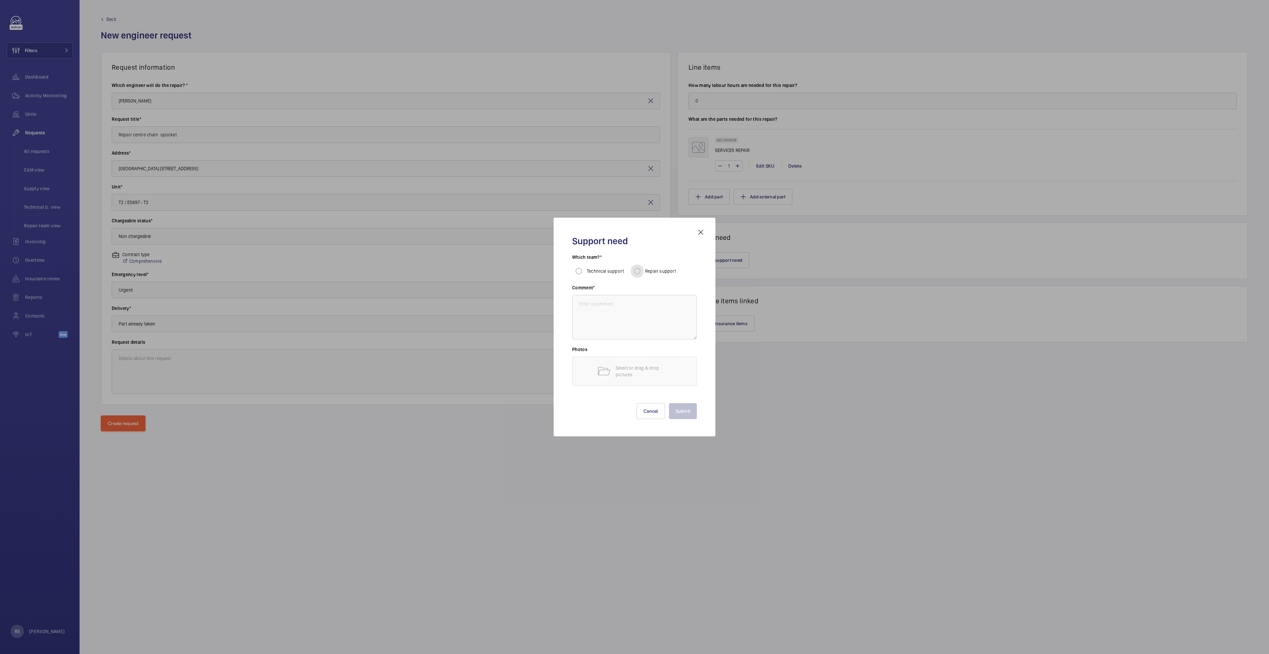
click at [636, 272] on input "Repair support" at bounding box center [637, 270] width 13 height 13
radio input "true"
click at [636, 272] on input "Repair support" at bounding box center [637, 270] width 13 height 13
click at [638, 271] on input "Repair support" at bounding box center [637, 270] width 13 height 13
click at [608, 308] on textarea at bounding box center [634, 317] width 125 height 44
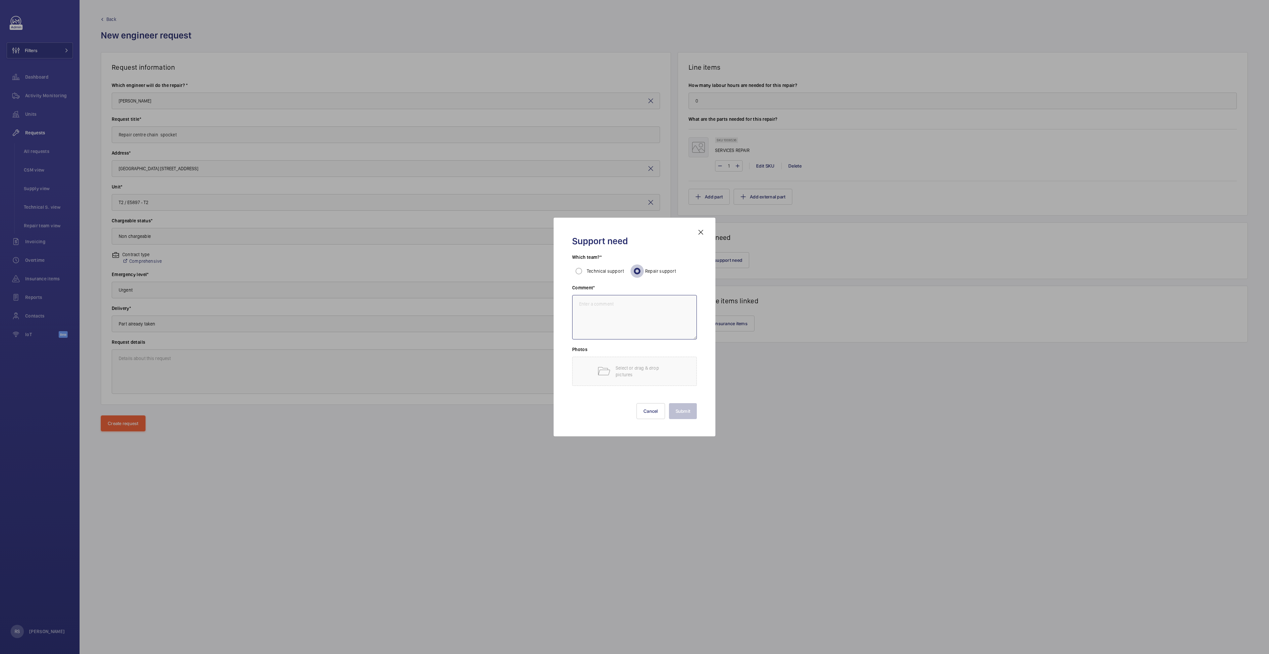
click at [653, 327] on textarea at bounding box center [634, 317] width 125 height 44
click at [652, 328] on textarea at bounding box center [634, 317] width 125 height 44
type textarea "Subcontractor"
click at [689, 419] on div "Support need Which team?* Technical support Repair support Comment* Subcontract…" at bounding box center [634, 326] width 141 height 197
click at [684, 409] on button "Submit" at bounding box center [683, 411] width 28 height 16
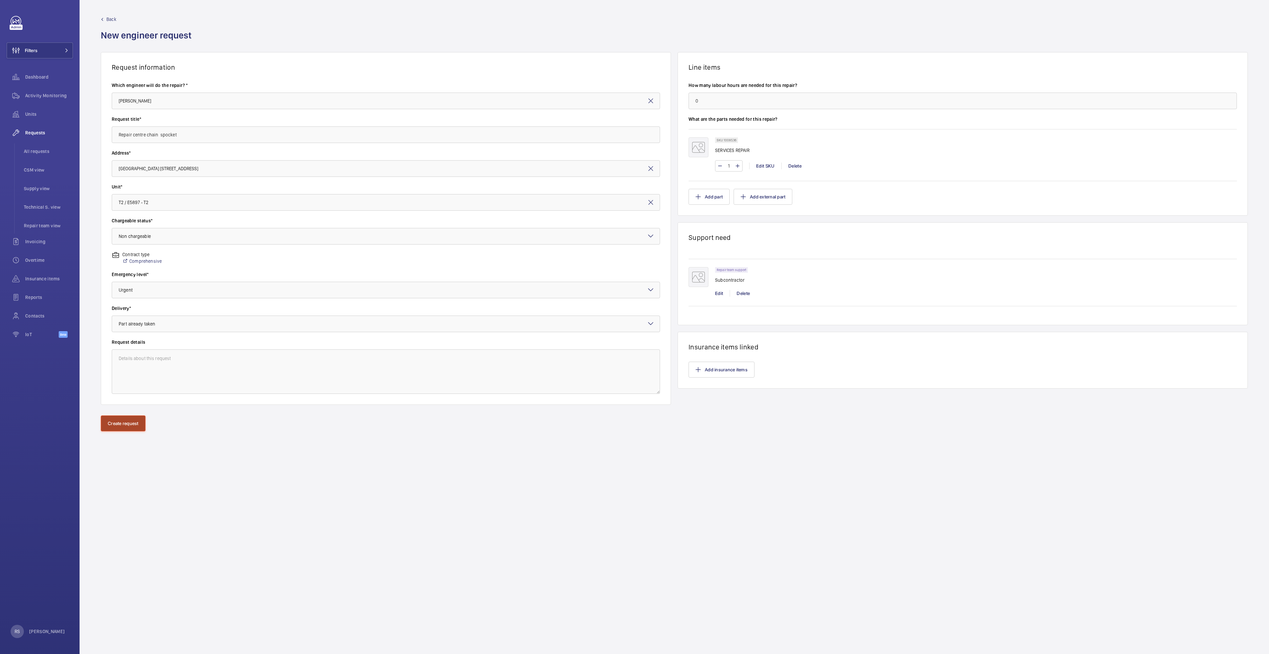
click at [110, 423] on button "Create request" at bounding box center [123, 423] width 45 height 16
click at [129, 426] on wm-front-async-data-loader "Back New engineer request Request information Which engineer will do the repair…" at bounding box center [675, 327] width 1190 height 654
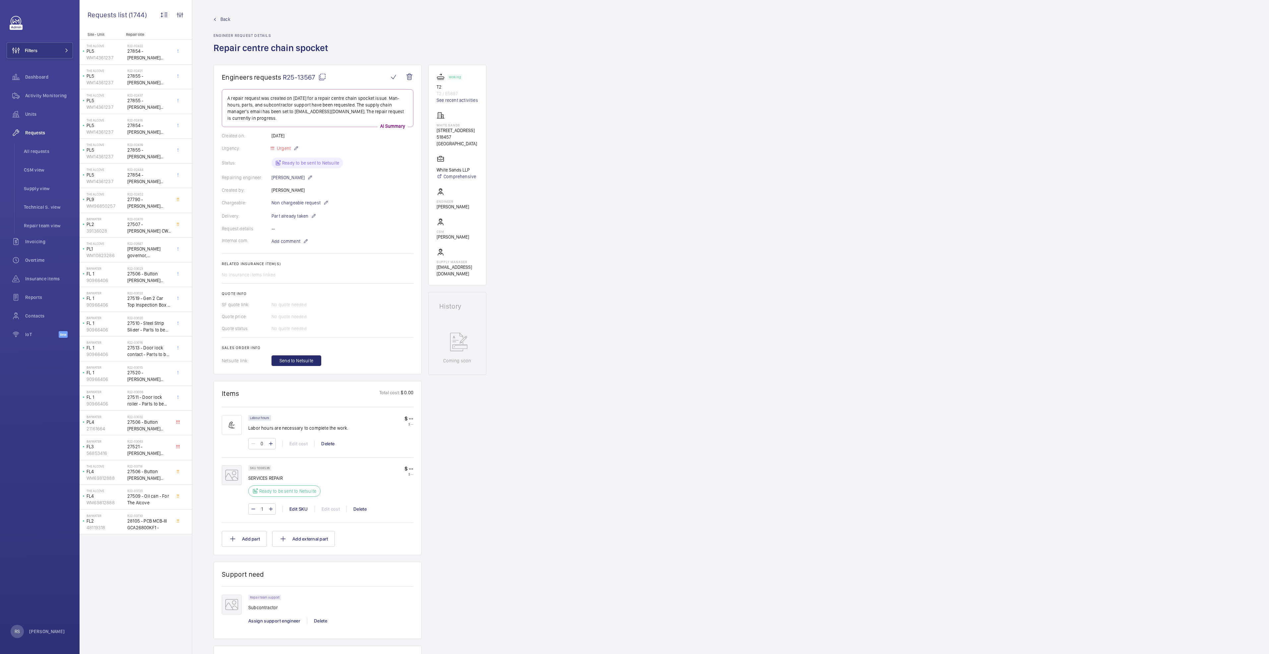
click at [212, 16] on wm-front-admin-header "Back Engineer request details Repair centre chain spocket" at bounding box center [730, 32] width 1077 height 65
click at [225, 19] on span "Back" at bounding box center [226, 19] width 10 height 7
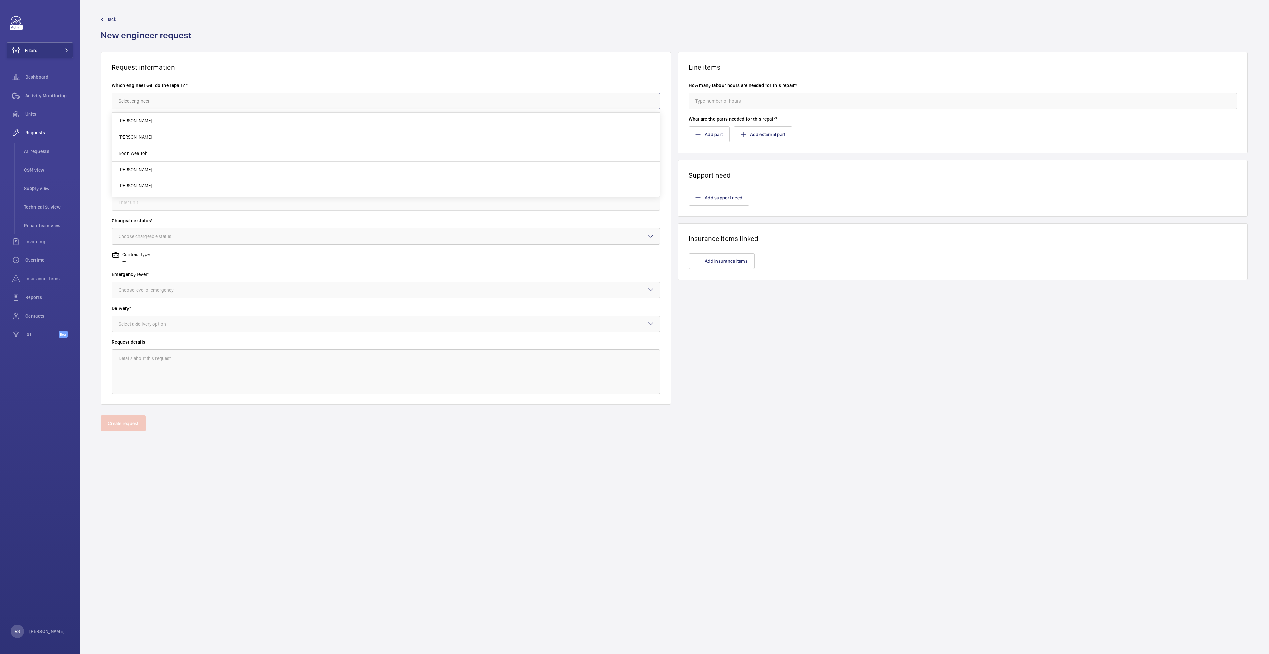
click at [183, 101] on input "text" at bounding box center [386, 101] width 548 height 17
type input "c"
drag, startPoint x: 154, startPoint y: 123, endPoint x: 33, endPoint y: 316, distance: 227.9
click at [152, 123] on span "[PERSON_NAME]" at bounding box center [135, 120] width 33 height 7
click at [134, 137] on input "text" at bounding box center [386, 134] width 548 height 17
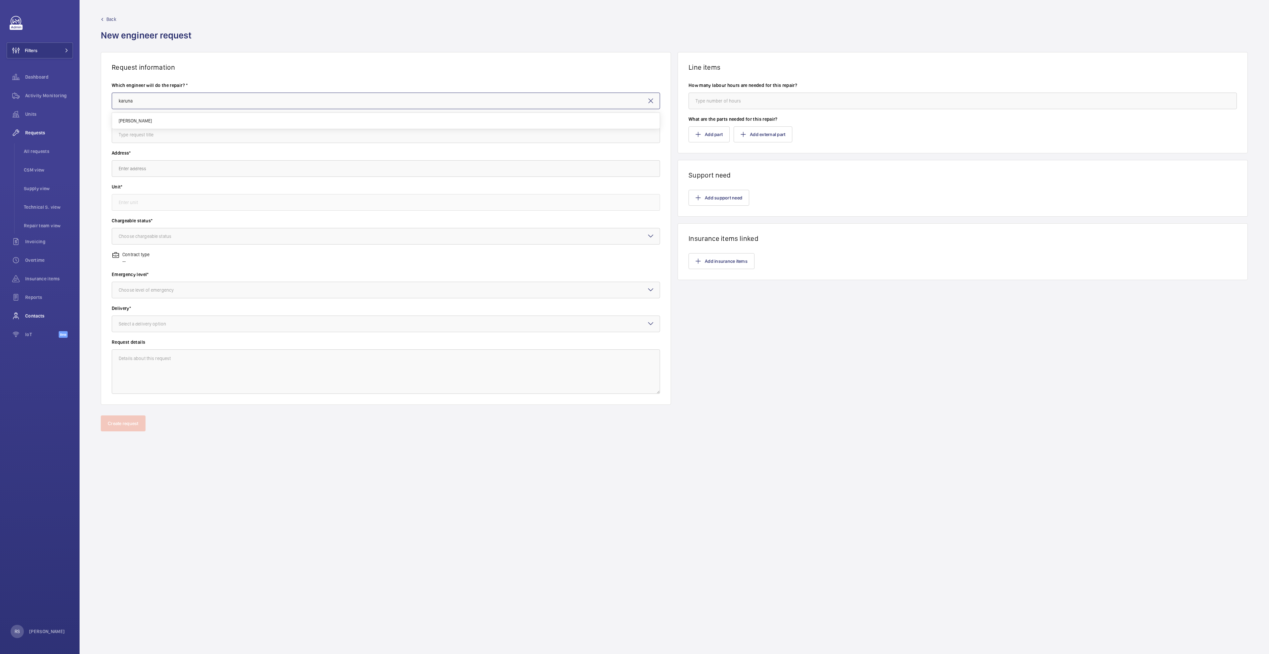
click at [140, 98] on input "karuna" at bounding box center [386, 101] width 548 height 17
click at [149, 126] on div "[PERSON_NAME]" at bounding box center [386, 119] width 548 height 20
click at [148, 131] on input "text" at bounding box center [386, 134] width 548 height 17
type input "[PERSON_NAME]"
type input "Replacement of handrail drive sheave"
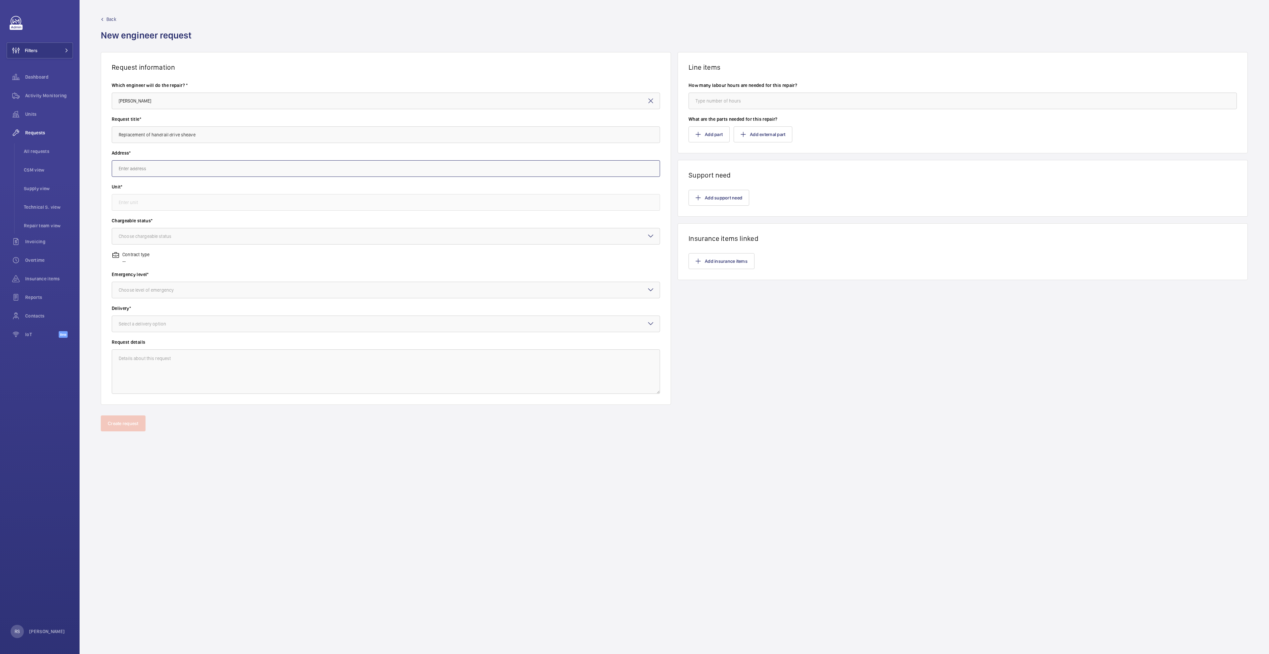
click at [149, 170] on input "text" at bounding box center [386, 168] width 548 height 17
click at [165, 190] on span "[GEOGRAPHIC_DATA][STREET_ADDRESS]" at bounding box center [159, 188] width 81 height 7
click at [165, 188] on label "Unit*" at bounding box center [386, 186] width 548 height 7
type input "[GEOGRAPHIC_DATA][STREET_ADDRESS]"
click at [136, 200] on input "text" at bounding box center [386, 202] width 548 height 17
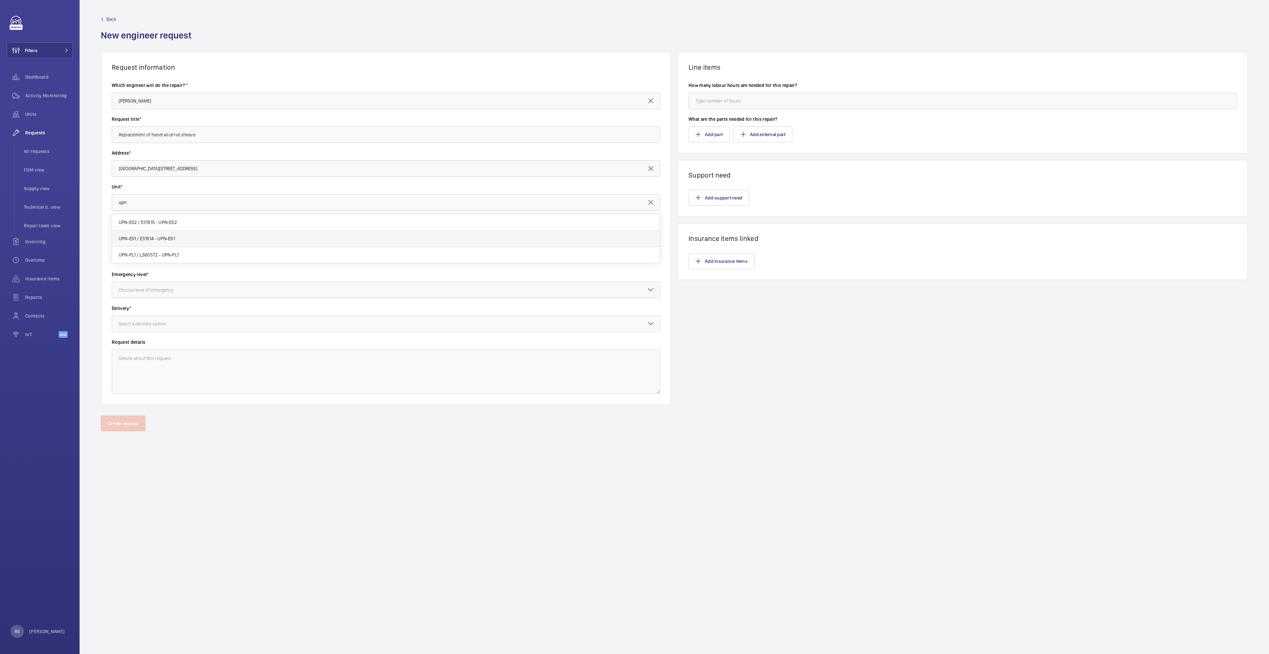
click at [140, 237] on span "UPN-ES1 / E31914 - UPN-ES1" at bounding box center [147, 238] width 56 height 7
type input "UPN-ES1 / E31914 - UPN-ES1"
click at [154, 238] on div "Choose chargeable status" at bounding box center [153, 236] width 69 height 7
click at [142, 272] on span "Non chargeable" at bounding box center [386, 272] width 535 height 7
click at [138, 298] on div "Emergency level* Choose level of emergency" at bounding box center [386, 288] width 548 height 34
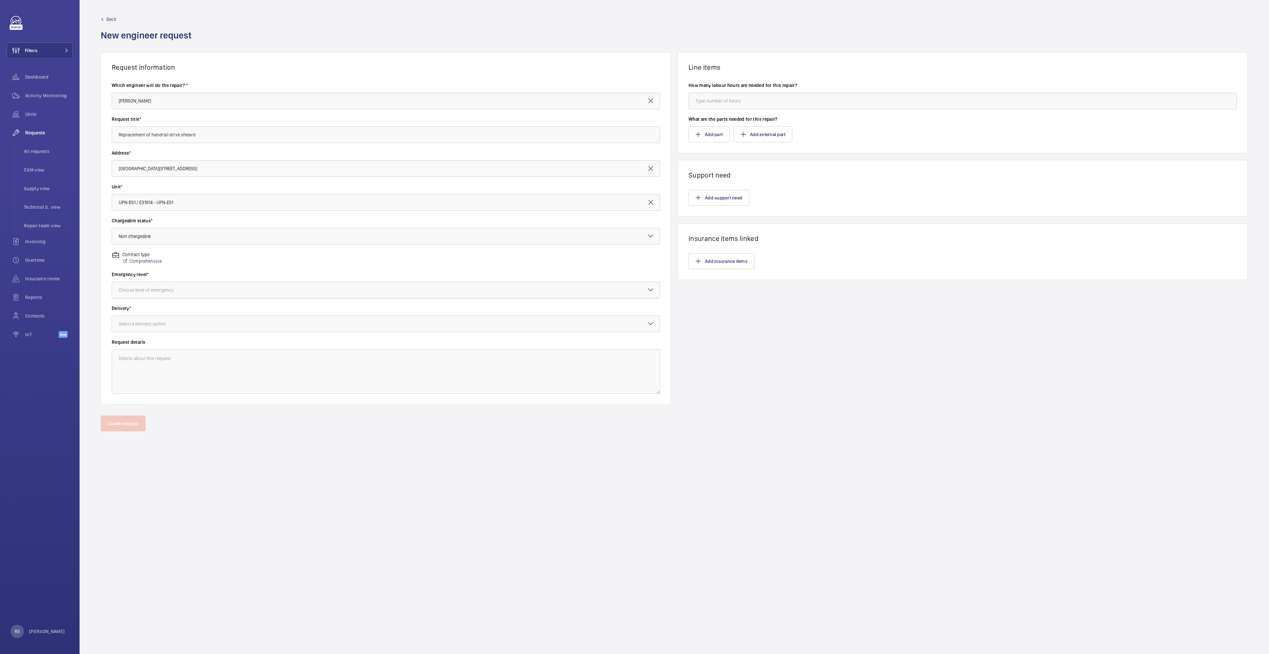
click at [139, 292] on div "Choose level of emergency" at bounding box center [155, 290] width 72 height 7
click at [140, 344] on span "Urgent" at bounding box center [386, 342] width 535 height 7
click at [149, 324] on div "Select a delivery option" at bounding box center [151, 323] width 64 height 7
click at [154, 347] on div "Part already taken" at bounding box center [386, 344] width 548 height 16
click at [766, 100] on input "number" at bounding box center [963, 101] width 548 height 17
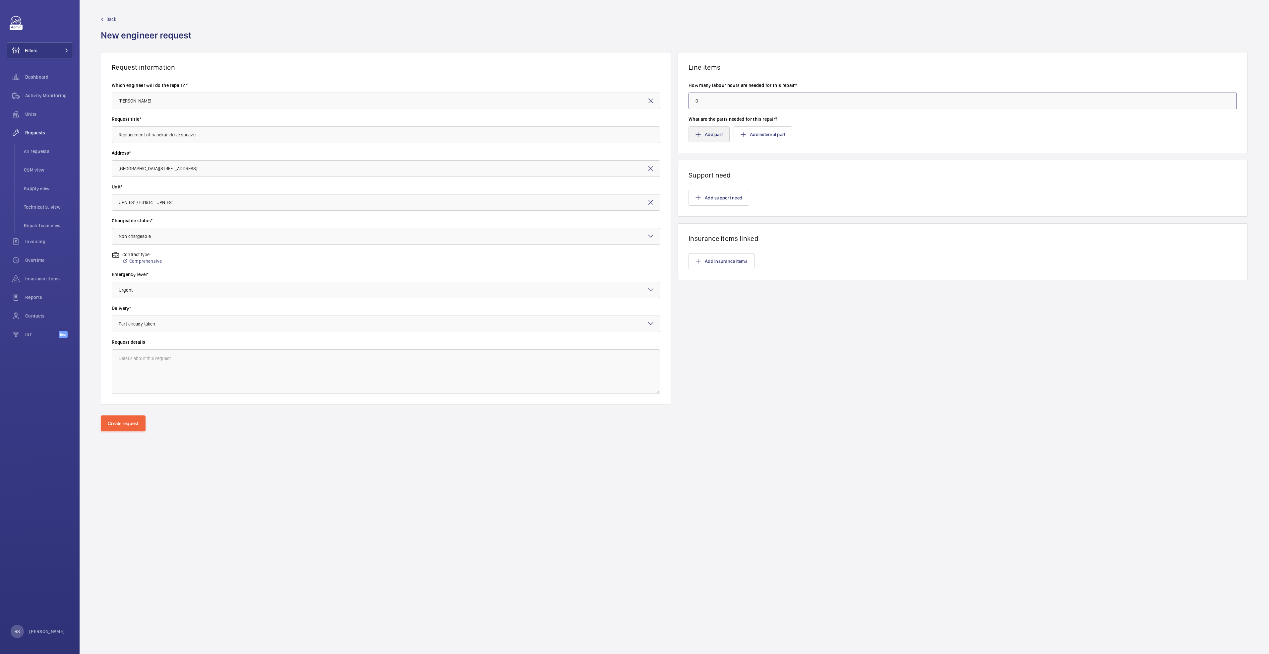
type input "0"
click at [697, 139] on button "Add part" at bounding box center [709, 134] width 41 height 16
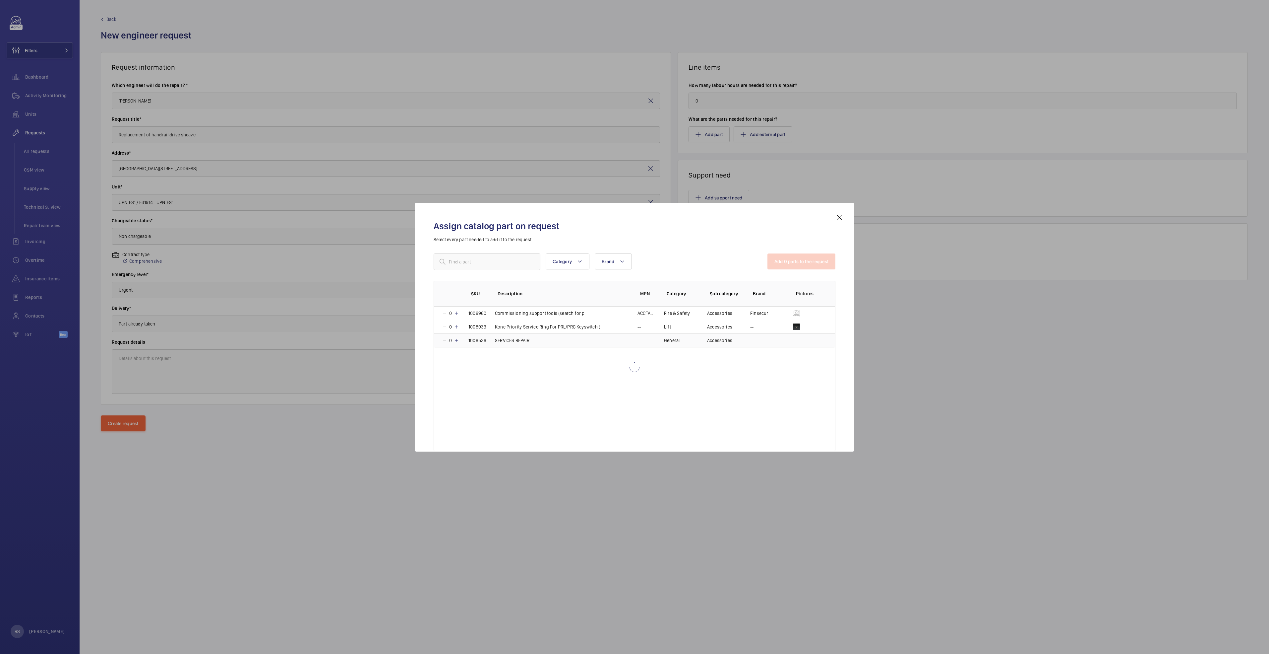
click at [502, 338] on p "SERVICES REPAIR" at bounding box center [512, 340] width 34 height 7
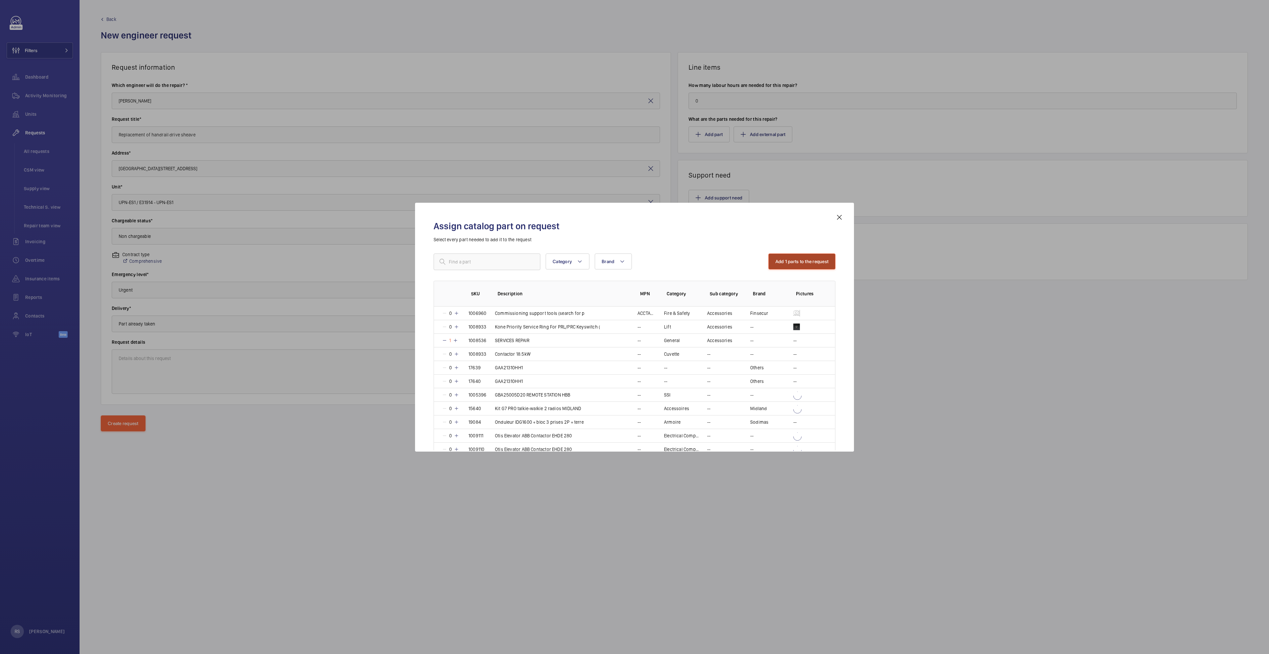
click at [813, 262] on button "Add 1 parts to the request" at bounding box center [802, 261] width 67 height 16
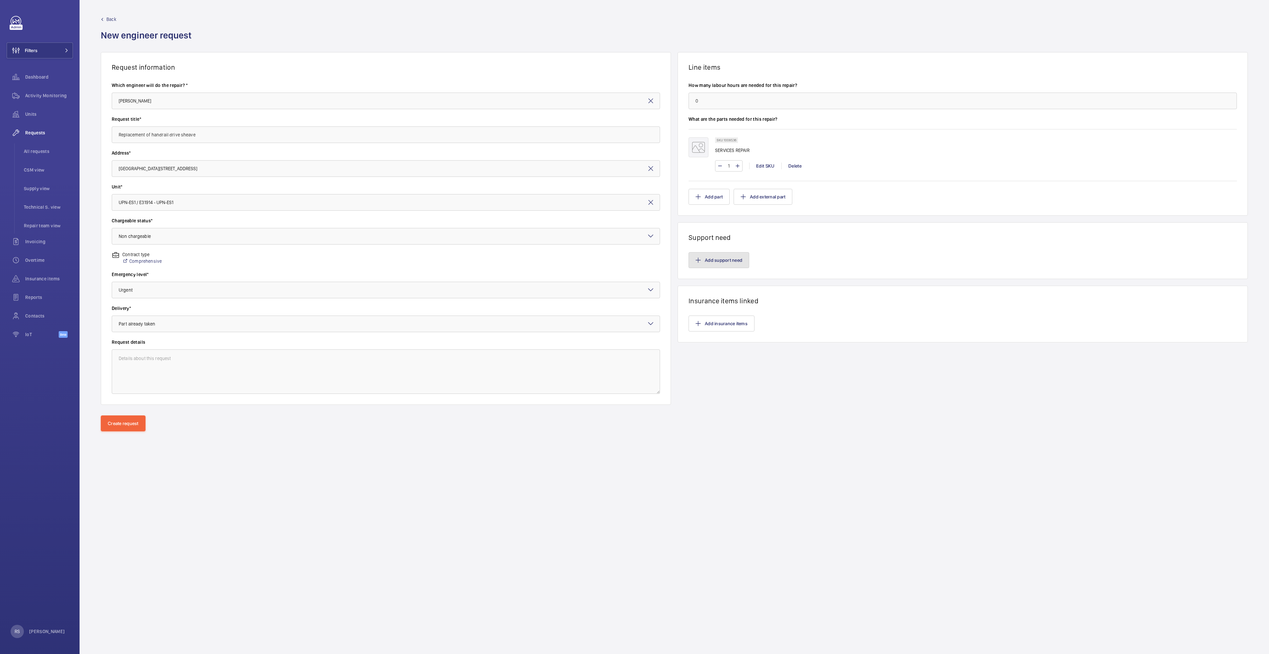
click at [708, 262] on button "Add support need" at bounding box center [719, 260] width 61 height 16
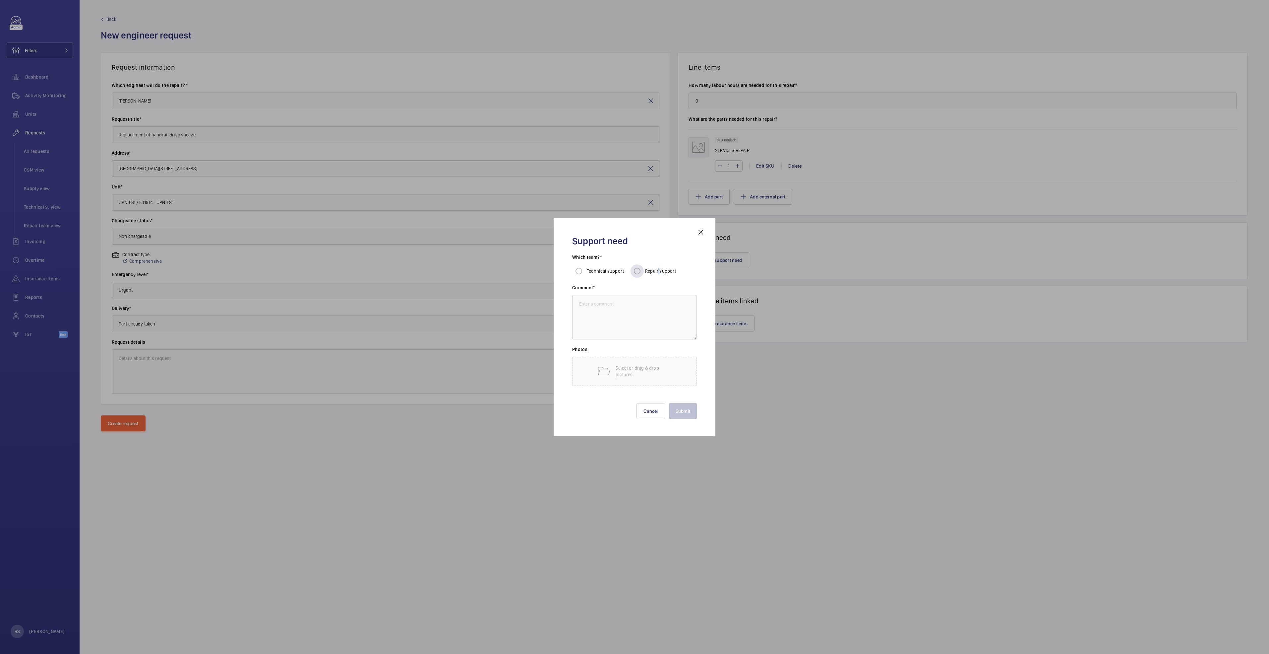
drag, startPoint x: 708, startPoint y: 262, endPoint x: 659, endPoint y: 272, distance: 50.7
click at [659, 272] on span "Repair support" at bounding box center [660, 270] width 31 height 5
click at [636, 272] on input "Repair support" at bounding box center [637, 270] width 13 height 13
radio input "true"
click at [626, 306] on textarea at bounding box center [634, 317] width 125 height 44
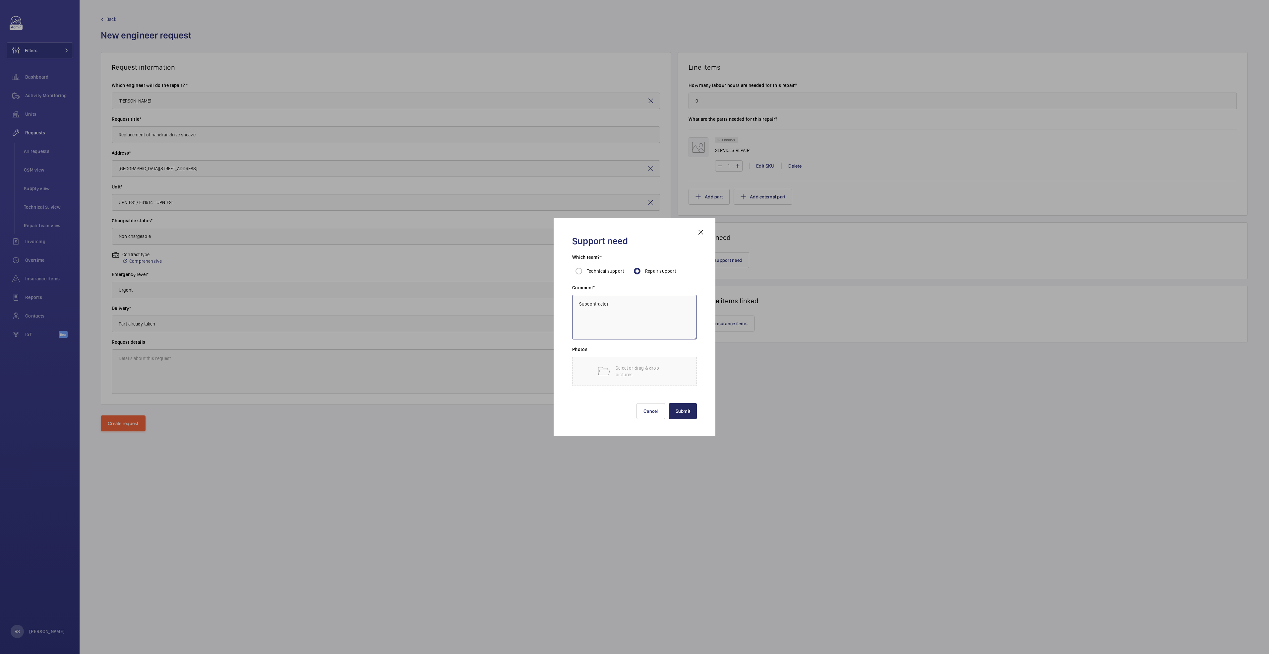
type textarea "Subcontractor"
click at [690, 410] on button "Submit" at bounding box center [683, 411] width 28 height 16
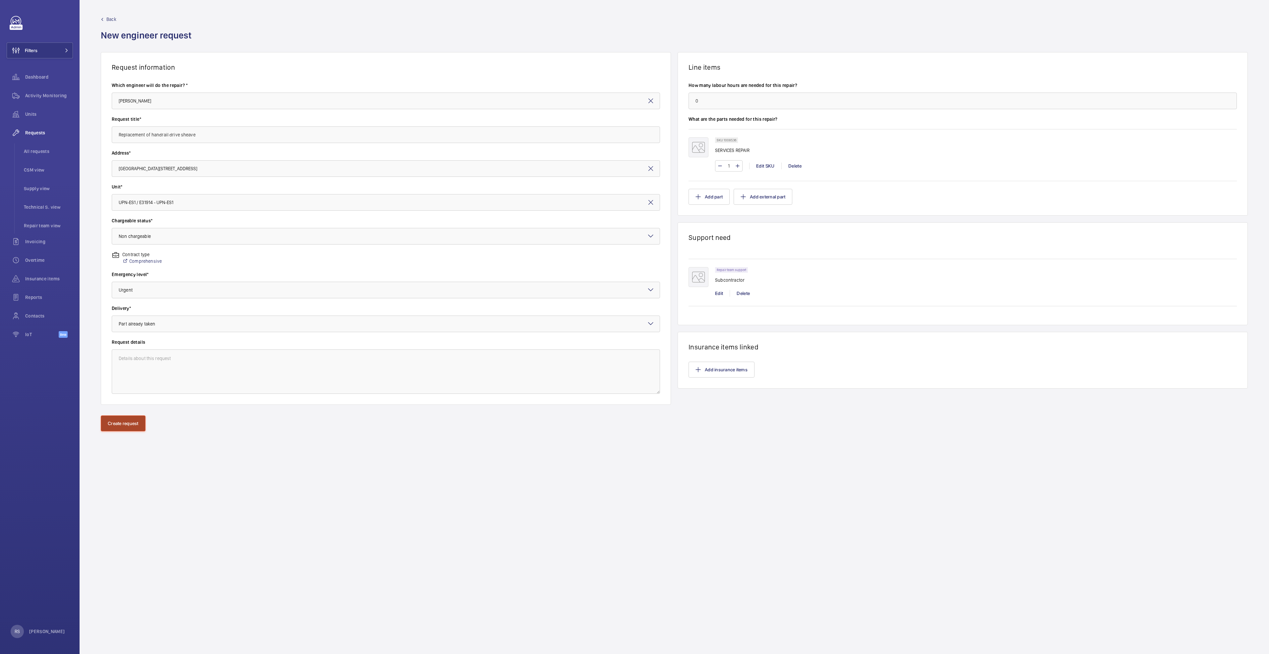
click at [116, 421] on button "Create request" at bounding box center [123, 423] width 45 height 16
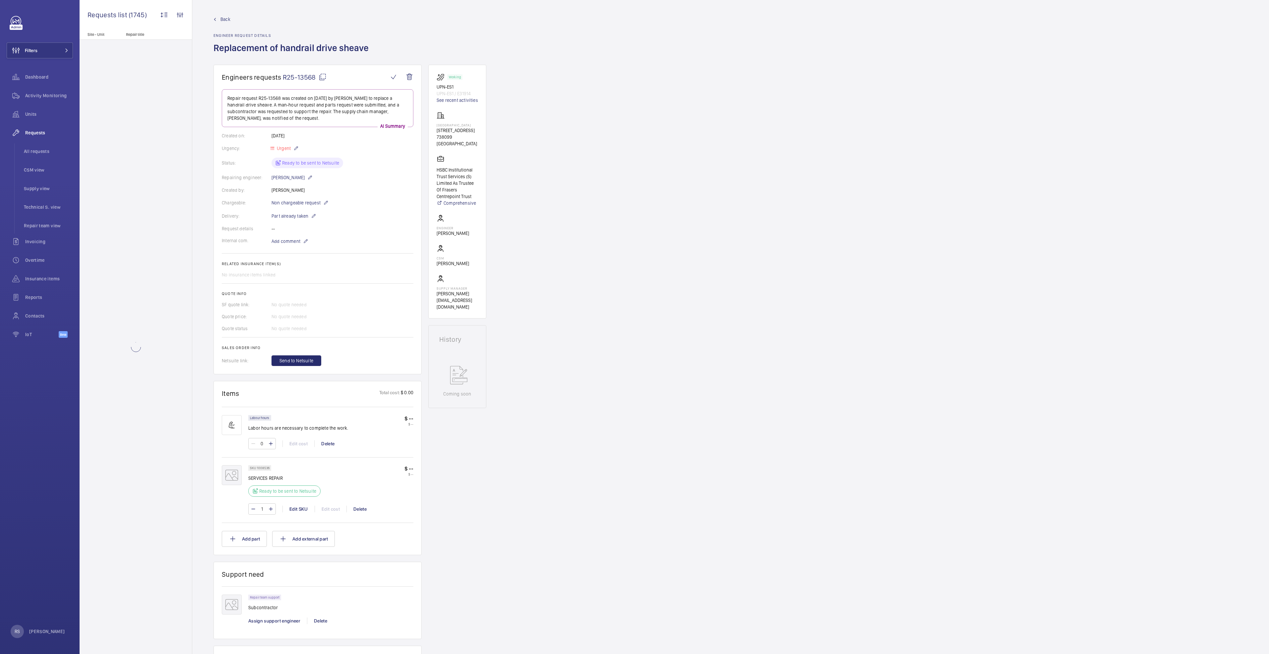
click at [218, 18] on link "Back" at bounding box center [293, 19] width 159 height 7
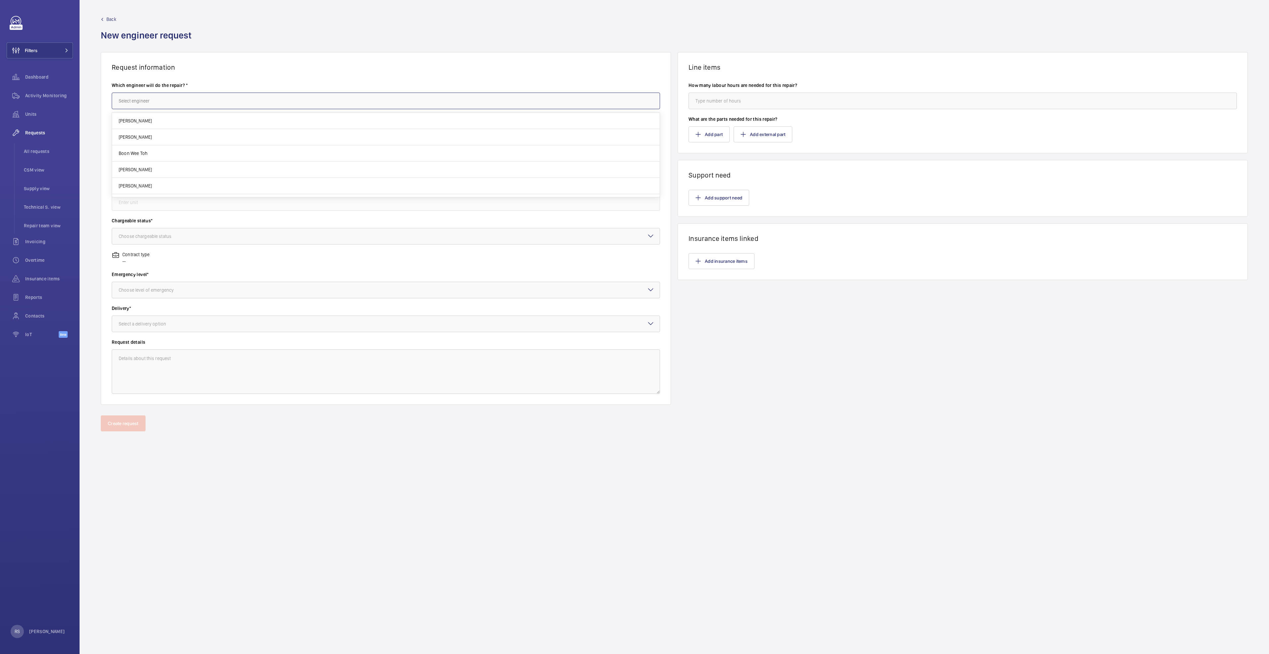
click at [205, 107] on input "text" at bounding box center [386, 101] width 548 height 17
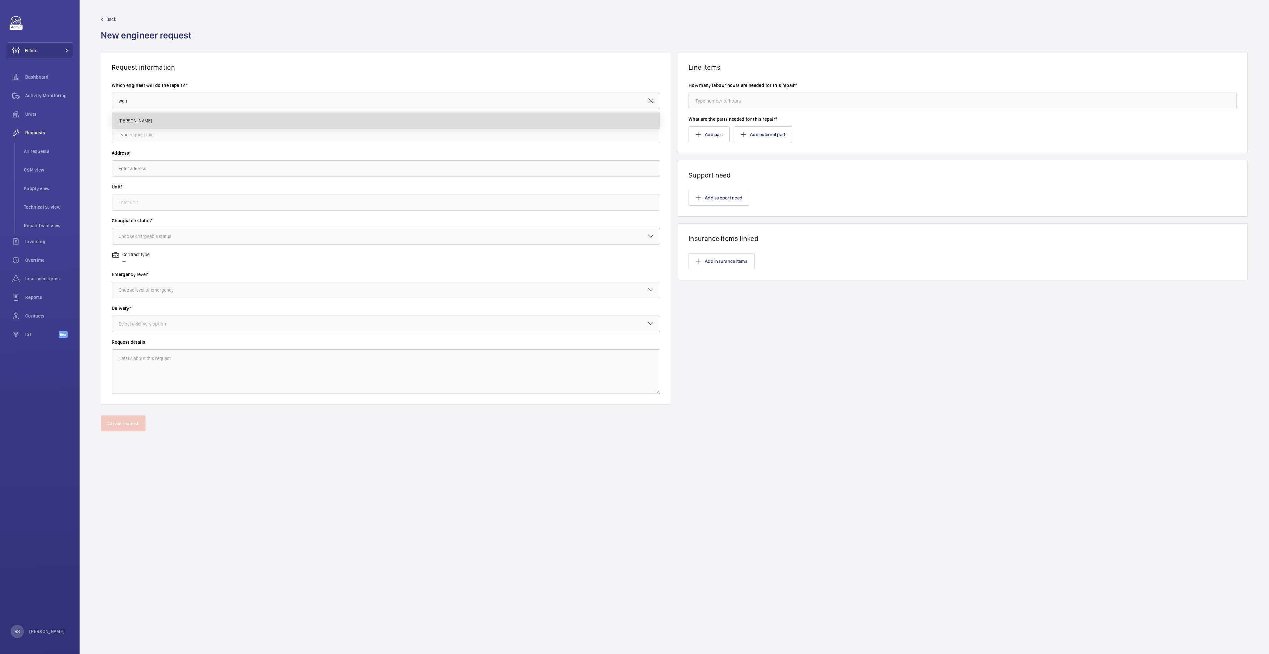
click at [169, 120] on mat-option "[PERSON_NAME]" at bounding box center [386, 121] width 548 height 16
type input "[PERSON_NAME]"
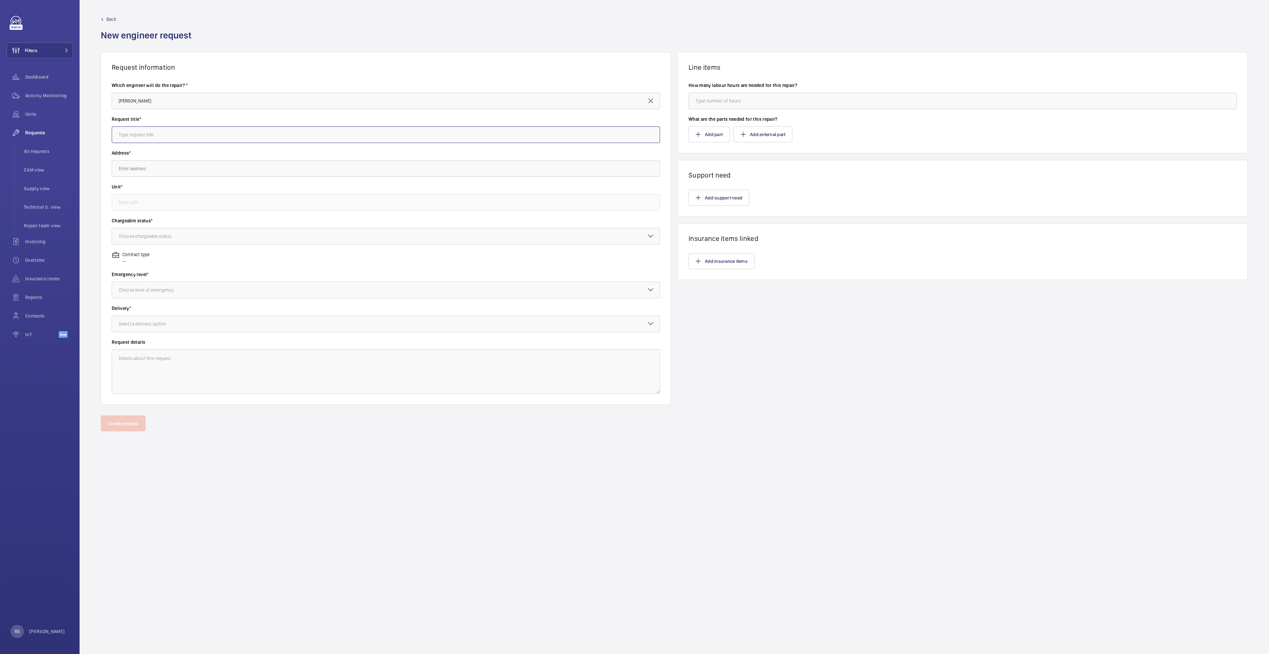
click at [174, 139] on input "text" at bounding box center [386, 134] width 548 height 17
type input "shortening of handrail drive chain"
click at [187, 172] on input "text" at bounding box center [386, 168] width 548 height 17
click at [177, 221] on span "The Centrepoint ([GEOGRAPHIC_DATA]) [STREET_ADDRESS]" at bounding box center [178, 221] width 118 height 7
click at [279, 222] on label "Chargeable status*" at bounding box center [386, 220] width 548 height 7
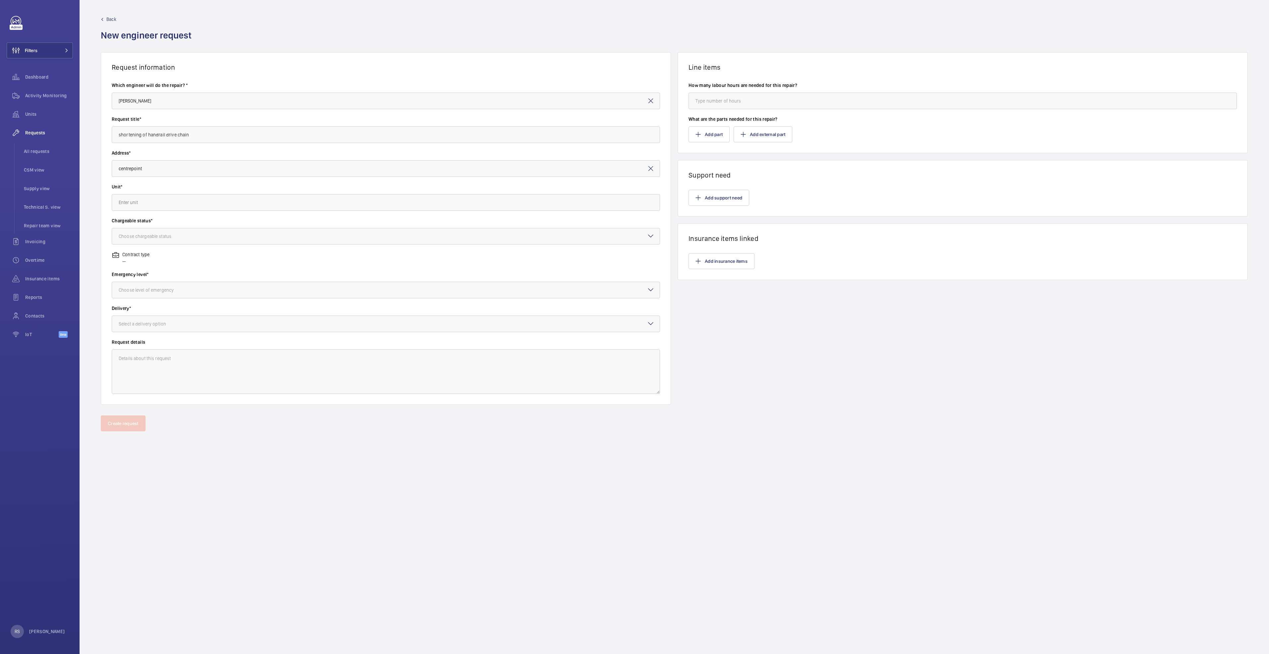
type input "The Centrepoint ([GEOGRAPHIC_DATA]) [STREET_ADDRESS]"
click at [198, 202] on input "text" at bounding box center [386, 202] width 548 height 17
type input "E"
click at [306, 161] on input "The Centrepoint ([GEOGRAPHIC_DATA]) [STREET_ADDRESS]" at bounding box center [386, 168] width 548 height 17
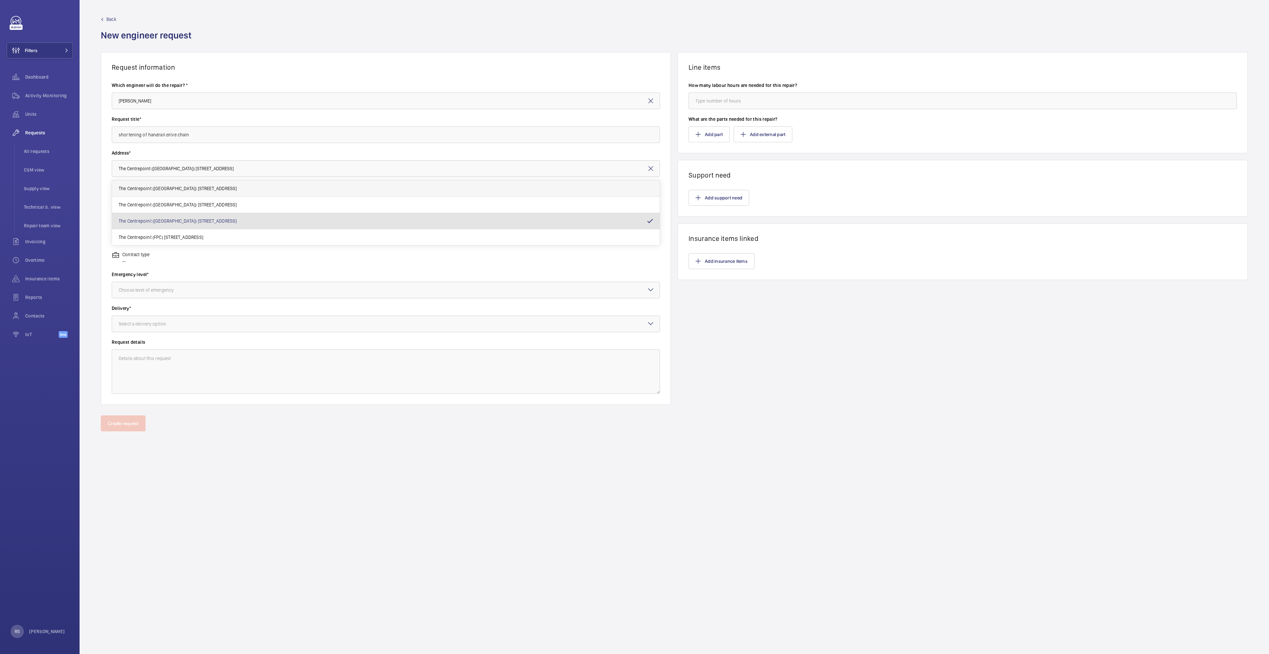
click at [260, 187] on mat-option "The Centrepoint ([GEOGRAPHIC_DATA]) [STREET_ADDRESS]" at bounding box center [386, 188] width 548 height 16
click at [251, 200] on input "text" at bounding box center [386, 202] width 548 height 17
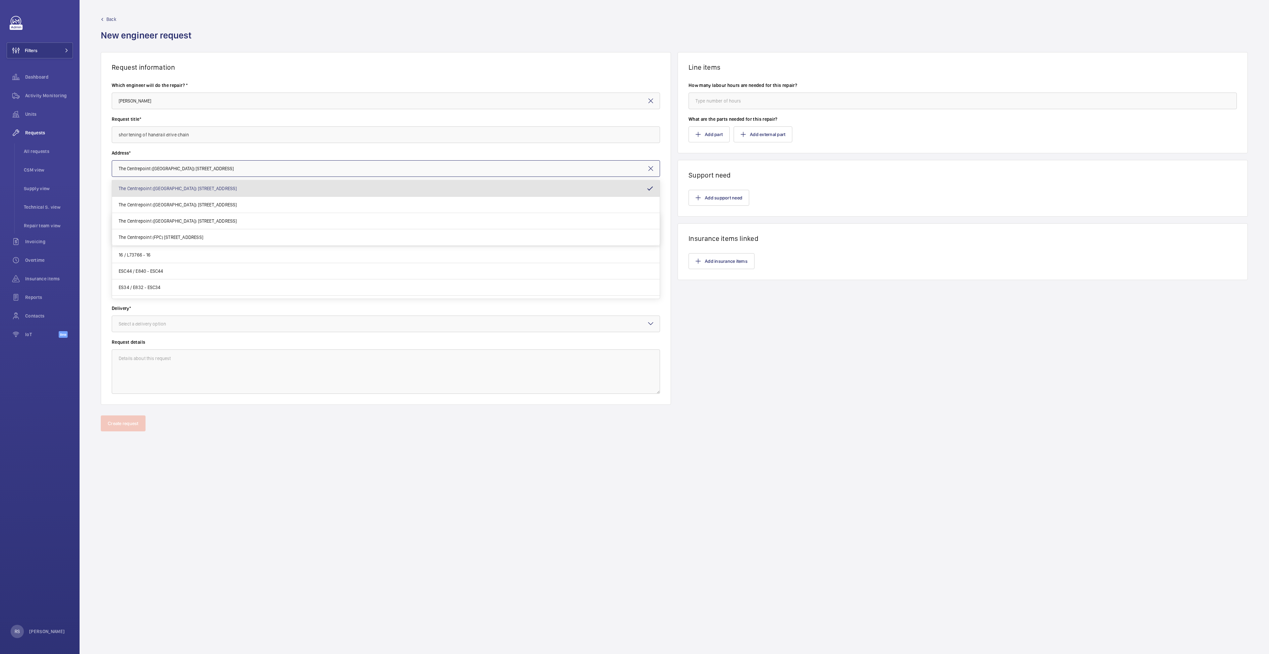
click at [258, 161] on input "The Centrepoint ([GEOGRAPHIC_DATA]) [STREET_ADDRESS]" at bounding box center [386, 168] width 548 height 17
click at [203, 235] on span "The Centrepoint (FPC) [STREET_ADDRESS]" at bounding box center [161, 237] width 85 height 7
click at [138, 237] on div "Choose chargeable status" at bounding box center [153, 236] width 69 height 7
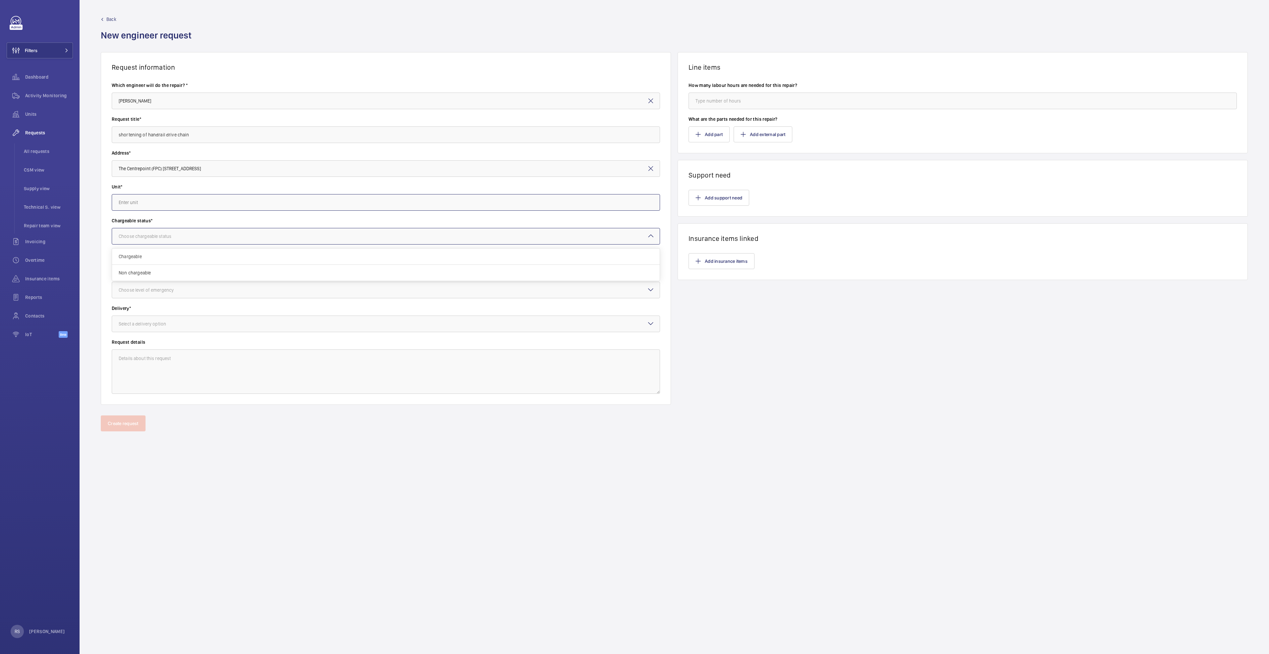
click at [189, 203] on input "text" at bounding box center [386, 202] width 548 height 17
click at [245, 166] on input "The Centrepoint (FPC) [STREET_ADDRESS]" at bounding box center [386, 168] width 548 height 17
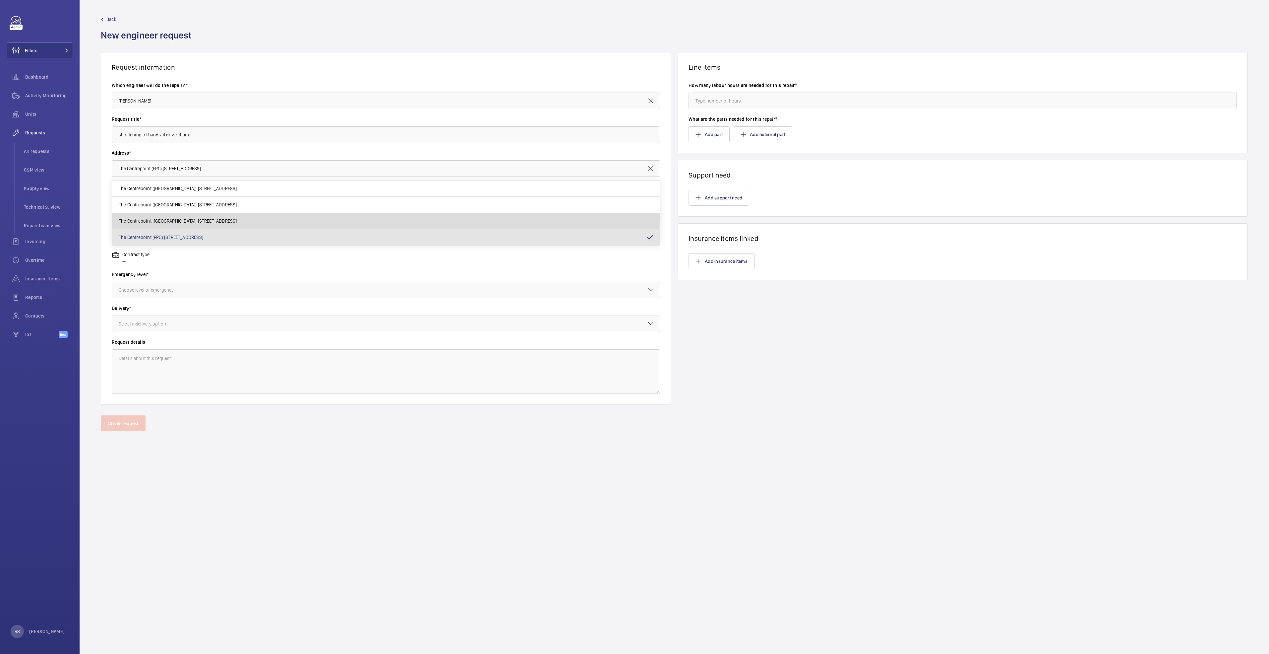
click at [205, 217] on mat-option "The Centrepoint ([GEOGRAPHIC_DATA]) [STREET_ADDRESS]" at bounding box center [386, 221] width 548 height 16
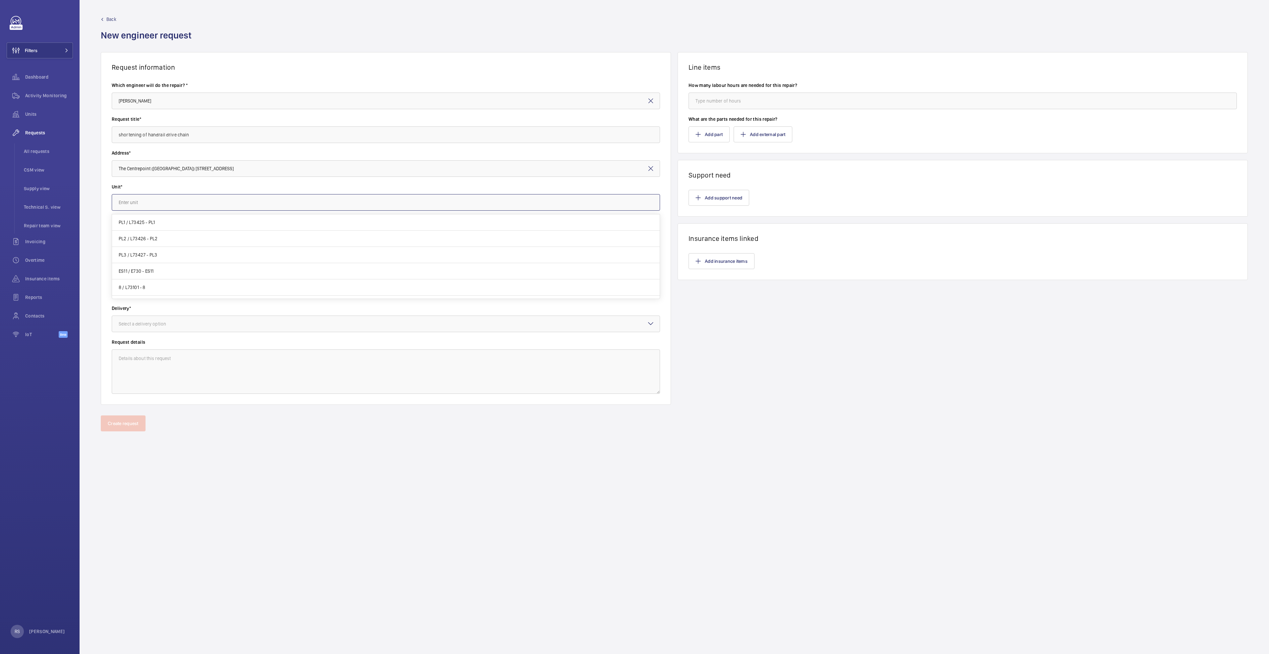
click at [187, 198] on input "text" at bounding box center [386, 202] width 548 height 17
click at [224, 167] on input "The Centrepoint ([GEOGRAPHIC_DATA]) [STREET_ADDRESS]" at bounding box center [386, 168] width 548 height 17
click at [214, 206] on span "The Centrepoint ([GEOGRAPHIC_DATA]) [STREET_ADDRESS]" at bounding box center [178, 204] width 118 height 7
click at [214, 206] on input "text" at bounding box center [386, 202] width 548 height 17
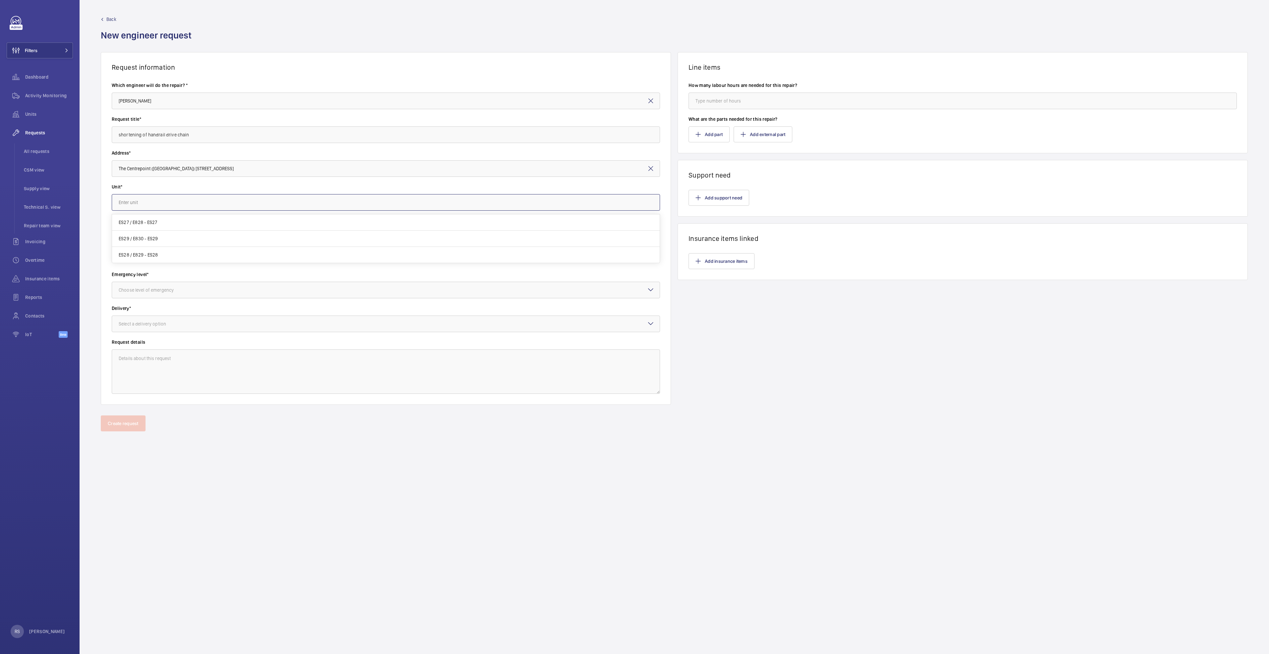
type input "The Centrepoint ([GEOGRAPHIC_DATA]) [STREET_ADDRESS]"
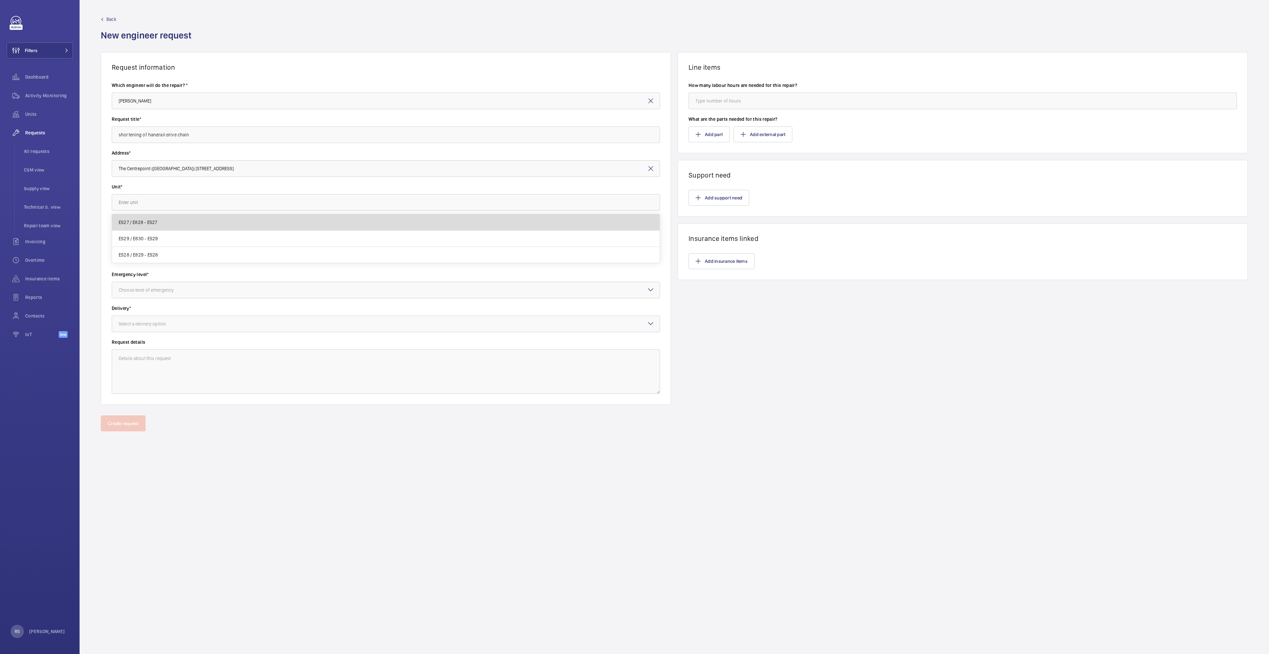
click at [189, 224] on mat-option "ES27 / E828 - ES27" at bounding box center [386, 222] width 548 height 16
type input "ES27 / E828 - ES27"
click at [179, 236] on div "Choose chargeable status" at bounding box center [153, 236] width 69 height 7
click at [161, 271] on span "Non chargeable" at bounding box center [386, 272] width 535 height 7
click at [160, 290] on div "Choose level of emergency" at bounding box center [155, 290] width 72 height 7
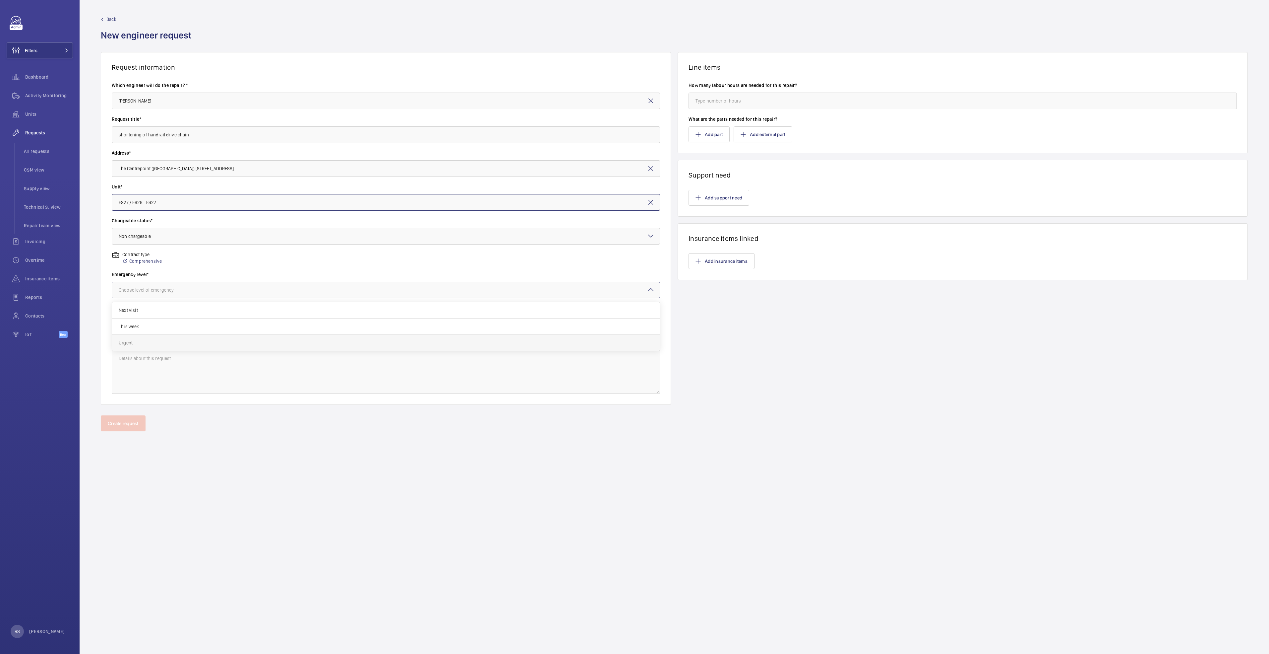
click at [153, 345] on span "Urgent" at bounding box center [386, 342] width 535 height 7
click at [149, 323] on div "Select a delivery option" at bounding box center [151, 323] width 64 height 7
click at [151, 347] on div "Part already taken" at bounding box center [386, 344] width 548 height 16
click at [825, 104] on input "number" at bounding box center [963, 101] width 548 height 17
type input "0"
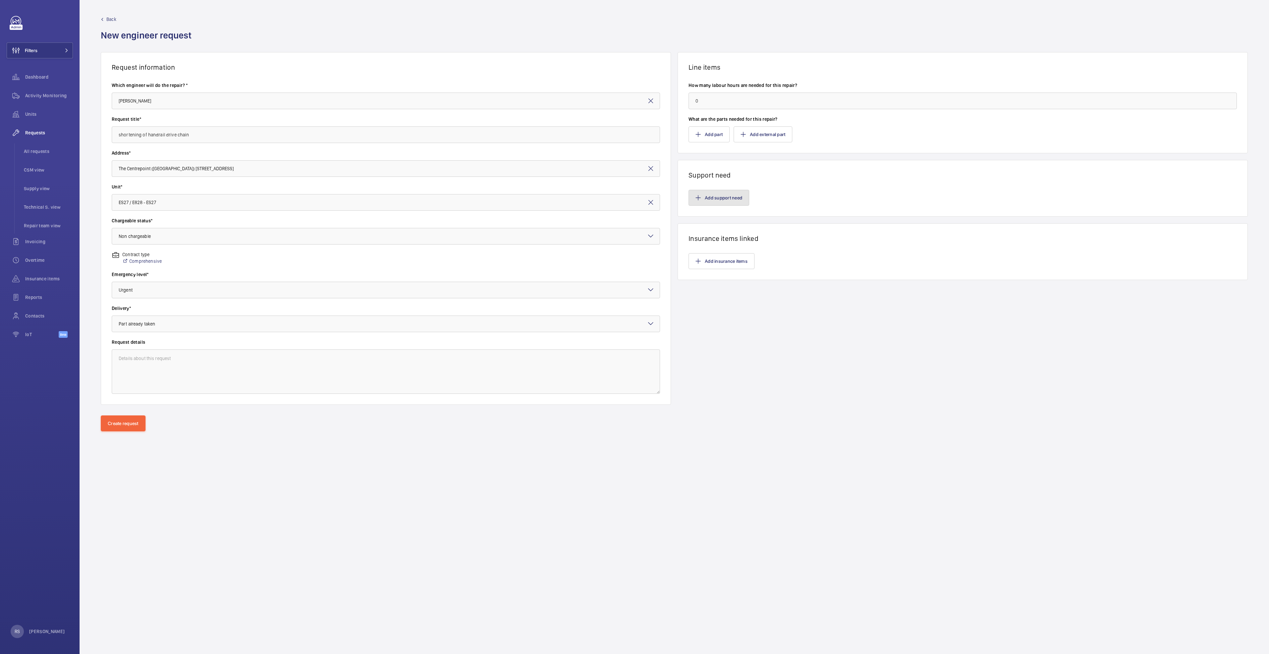
click at [712, 199] on button "Add support need" at bounding box center [719, 198] width 61 height 16
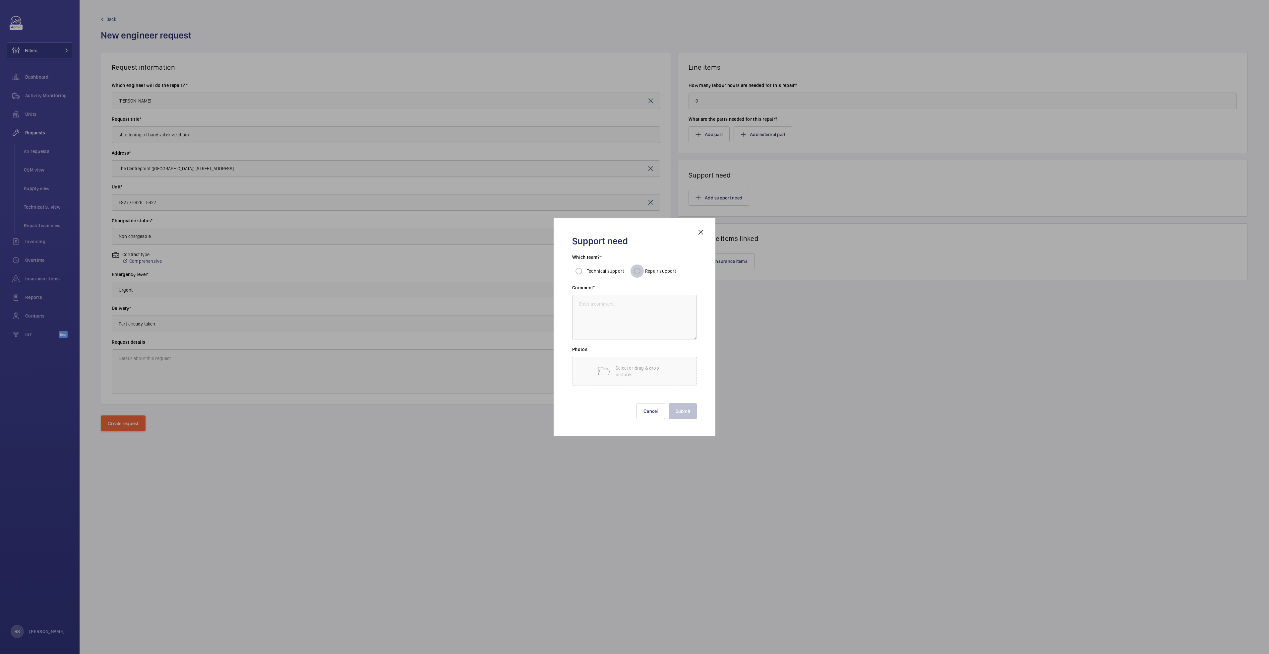
click at [638, 271] on input "Repair support" at bounding box center [637, 270] width 13 height 13
radio input "true"
click at [627, 315] on textarea at bounding box center [634, 317] width 125 height 44
type textarea "subcontractor"
click at [678, 409] on button "Submit" at bounding box center [683, 411] width 28 height 16
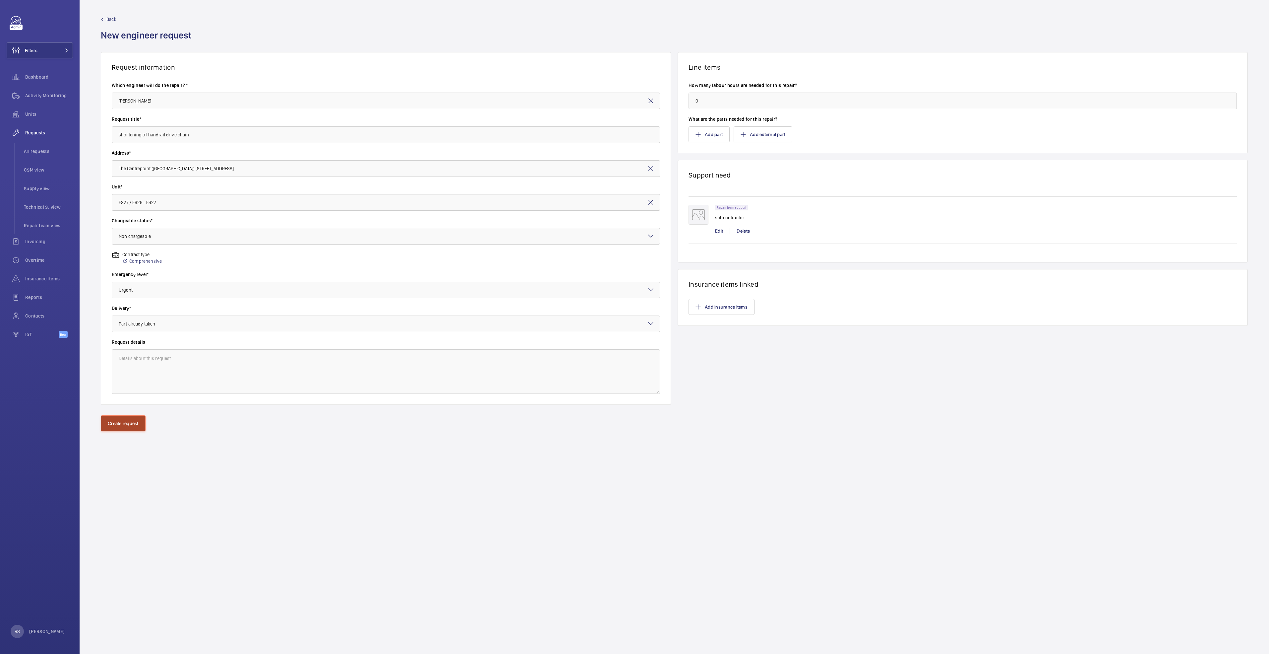
click at [132, 425] on button "Create request" at bounding box center [123, 423] width 45 height 16
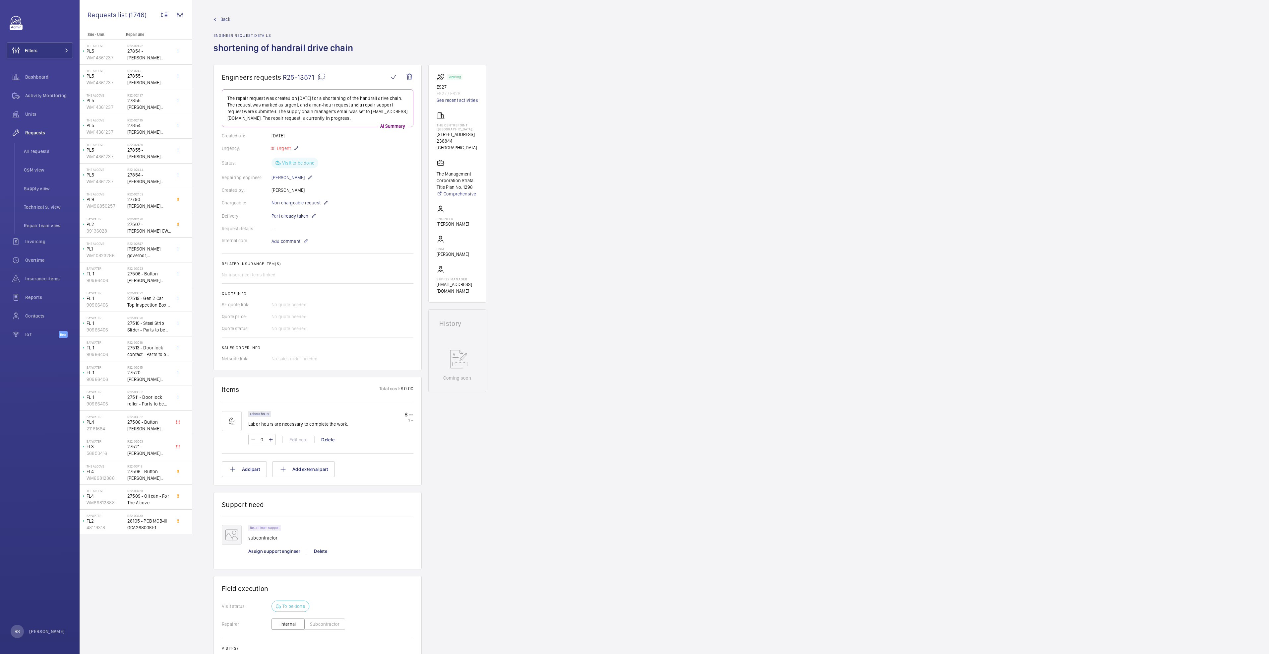
click at [499, 146] on div "Engineers requests R25-13571 The repair request was created on [DATE] for a sho…" at bounding box center [730, 408] width 1077 height 687
